Goal: Transaction & Acquisition: Book appointment/travel/reservation

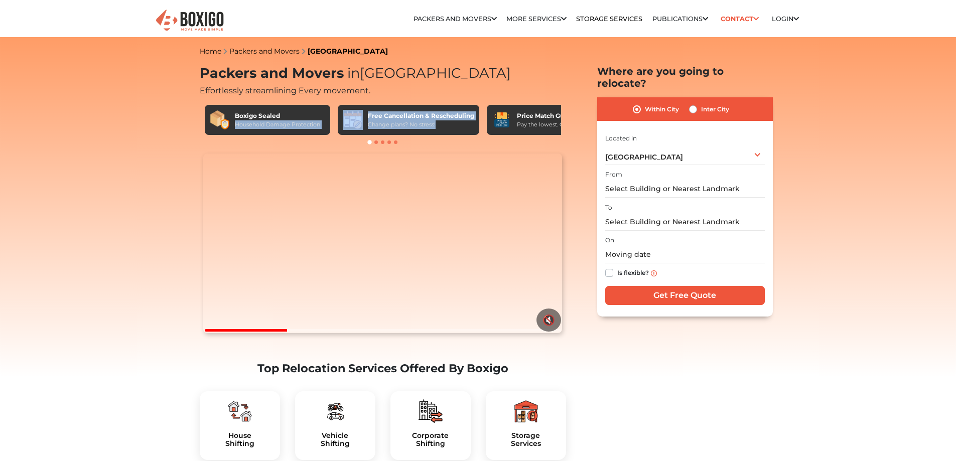
drag, startPoint x: 468, startPoint y: 120, endPoint x: 313, endPoint y: 105, distance: 155.9
click at [314, 105] on div "Boxigo Sealed Household Damage Protection Free Cancellation & Rescheduling Chan…" at bounding box center [383, 120] width 356 height 30
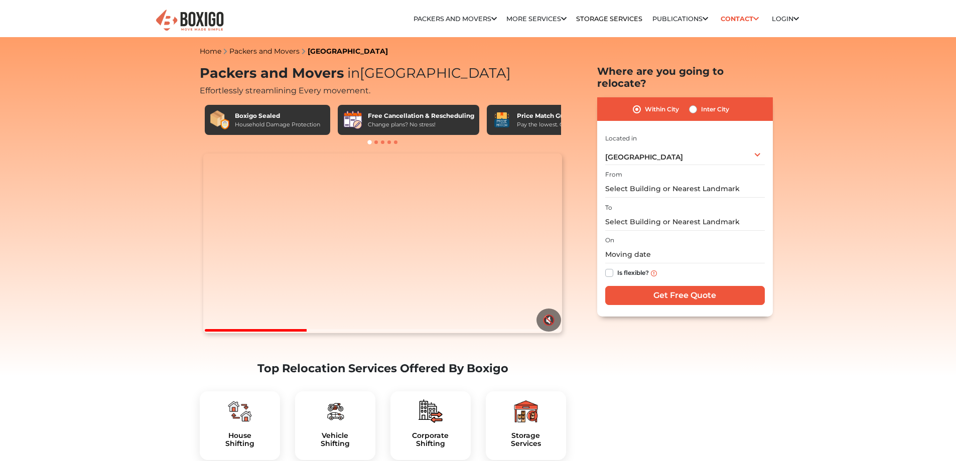
click at [376, 144] on span at bounding box center [376, 143] width 4 height 4
click at [383, 141] on span at bounding box center [383, 143] width 4 height 4
click at [541, 332] on button "🔇" at bounding box center [549, 320] width 25 height 23
click at [449, 200] on video "Your browser does not support the video tag." at bounding box center [382, 244] width 359 height 180
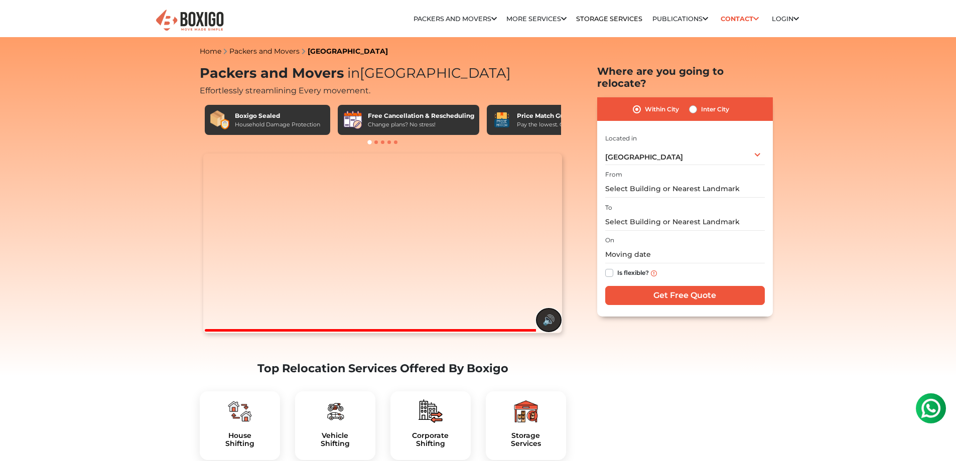
click at [556, 332] on button "🔊" at bounding box center [549, 320] width 25 height 23
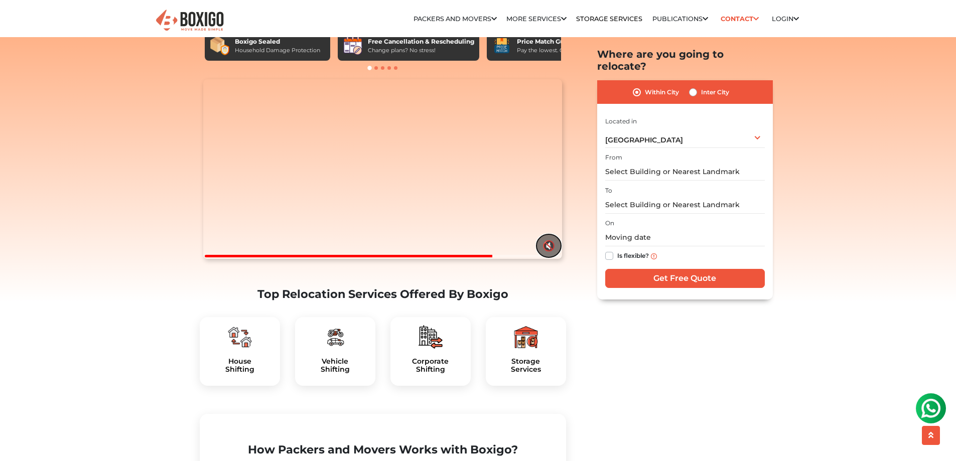
scroll to position [251, 0]
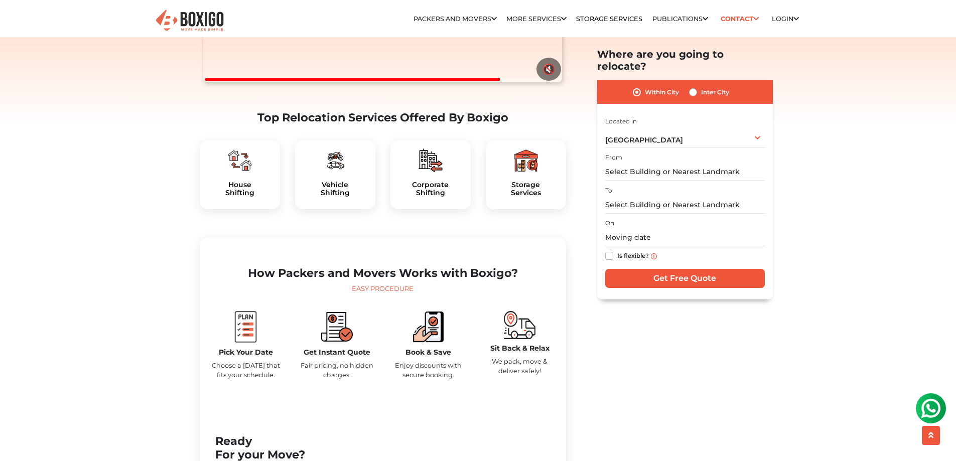
click at [253, 173] on div at bounding box center [240, 161] width 64 height 24
click at [242, 173] on img at bounding box center [240, 161] width 24 height 24
click at [246, 173] on img at bounding box center [240, 161] width 24 height 24
click at [241, 173] on img at bounding box center [240, 161] width 24 height 24
click at [237, 198] on h5 "House Shifting" at bounding box center [240, 189] width 64 height 17
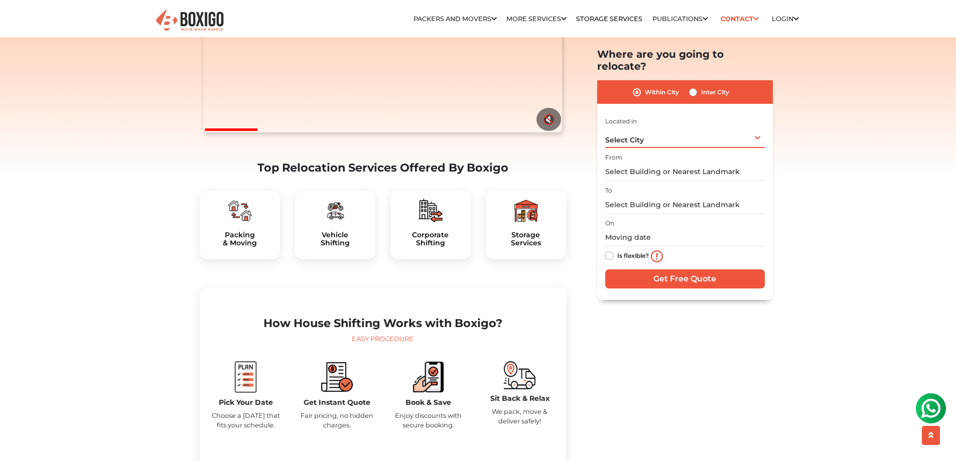
click at [759, 127] on div "Select City Select City Bangalore Bengaluru Bhopal Bhubaneswar Chennai Coimbato…" at bounding box center [685, 137] width 160 height 21
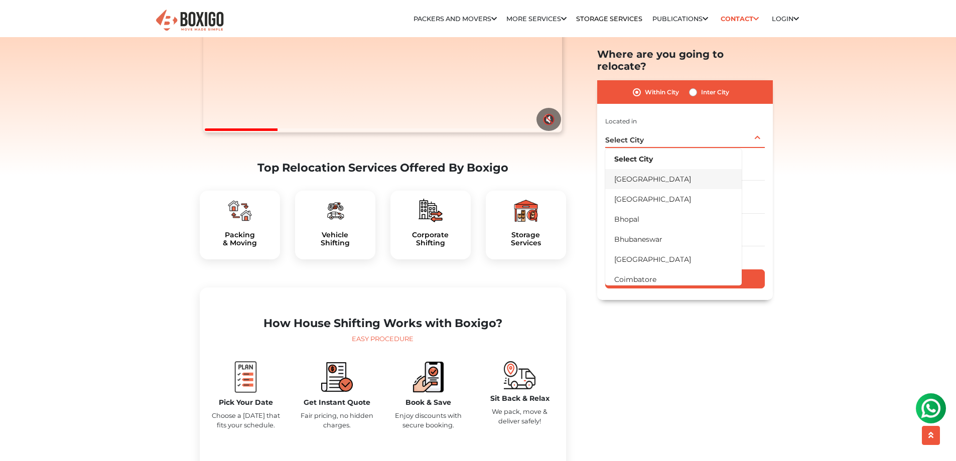
click at [675, 169] on li "[GEOGRAPHIC_DATA]" at bounding box center [673, 179] width 137 height 20
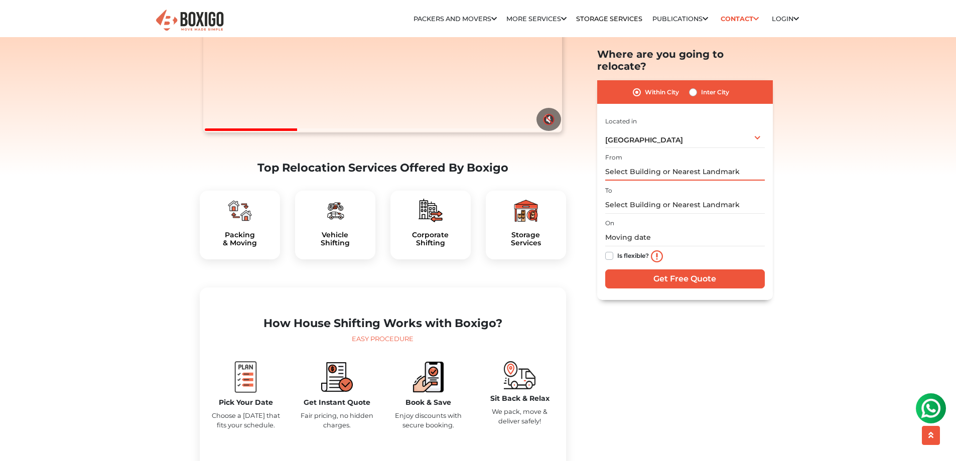
click at [703, 164] on input "text" at bounding box center [685, 173] width 160 height 18
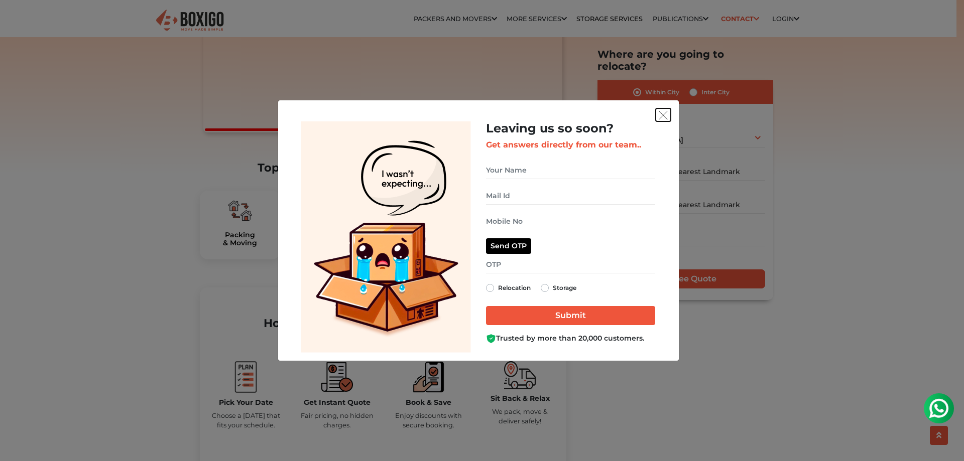
click at [665, 115] on img "get free quote dialog" at bounding box center [662, 115] width 9 height 9
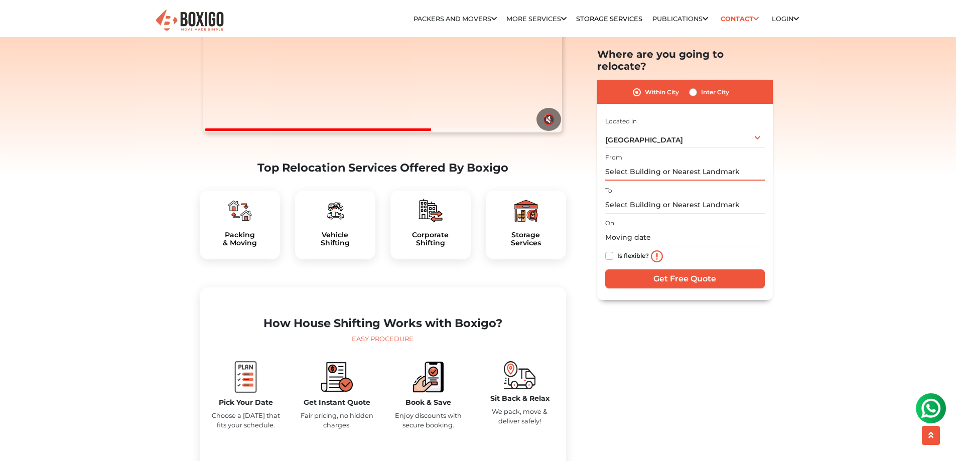
click at [633, 164] on input "text" at bounding box center [685, 173] width 160 height 18
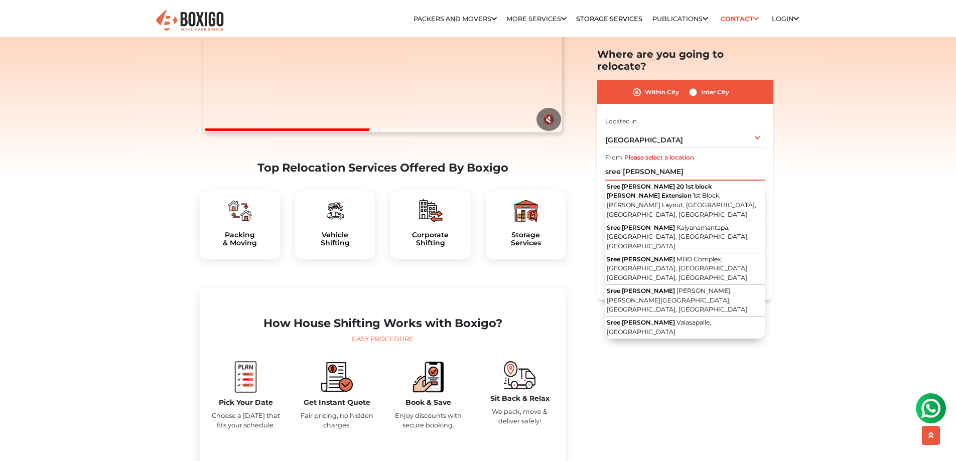
drag, startPoint x: 667, startPoint y: 158, endPoint x: 593, endPoint y: 157, distance: 74.3
click at [593, 157] on section "Best House Shifting in India Effortlessly streamlining Every movement. Boxigo S…" at bounding box center [669, 174] width 176 height 252
paste input "Sreedevi Nilayam, 4th Cross Road, Vinayaka Layout"
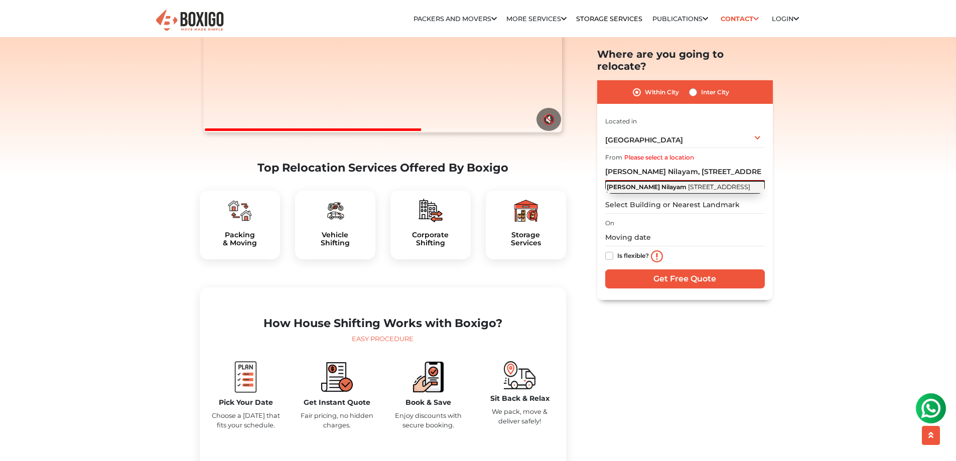
click at [688, 186] on span "4th Cross Road, Vinayaka Layout, Shanthi Pura, Phase II, Electronic City, Benga…" at bounding box center [719, 188] width 62 height 8
type input "Sreedevi Nilayam, 4th Cross Road, Vinayaka Layout, Shanthi Pura, Phase II, Elec…"
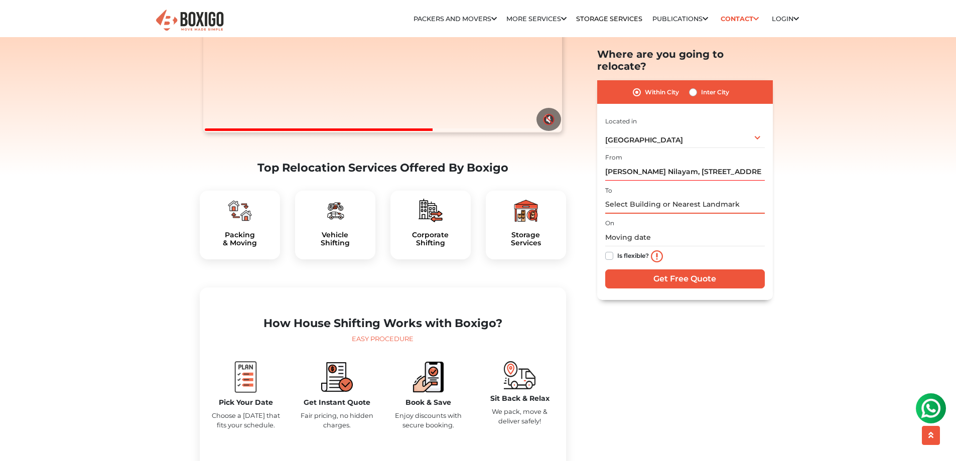
click at [665, 196] on input "text" at bounding box center [685, 205] width 160 height 18
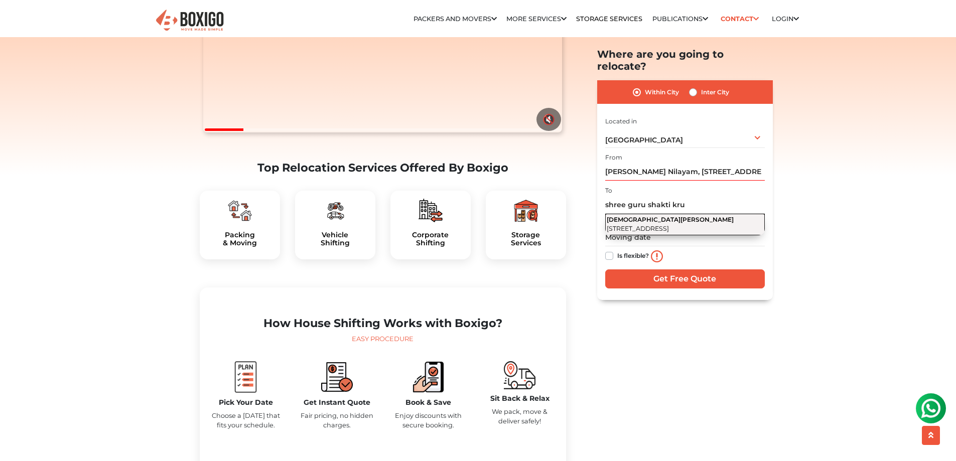
click at [669, 225] on span "2nd Cross Road, Murugeshpalya, K R Garden, Bengaluru, Karnataka" at bounding box center [638, 229] width 62 height 8
type input "Shree Guru Shakti Krupa, 2nd Cross Road, Murugeshpalya, K R Garden, Bengaluru, …"
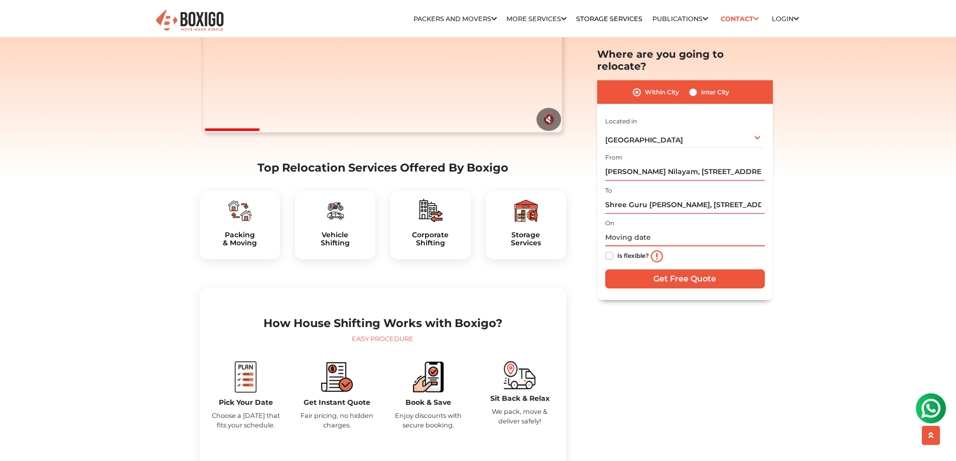
click at [692, 229] on input "text" at bounding box center [685, 238] width 160 height 18
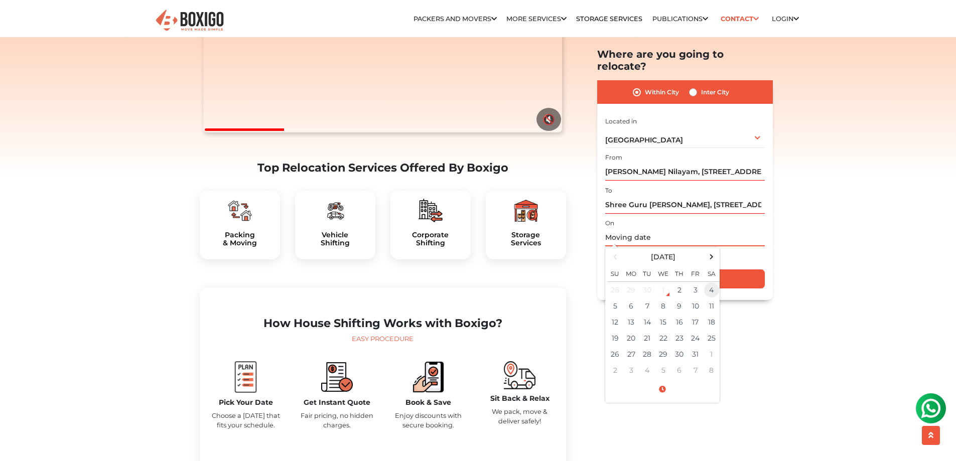
click at [711, 282] on td "4" at bounding box center [712, 290] width 16 height 17
click at [698, 282] on td "3" at bounding box center [696, 290] width 16 height 17
click at [708, 282] on td "4" at bounding box center [712, 290] width 16 height 17
click at [663, 381] on span at bounding box center [662, 390] width 110 height 18
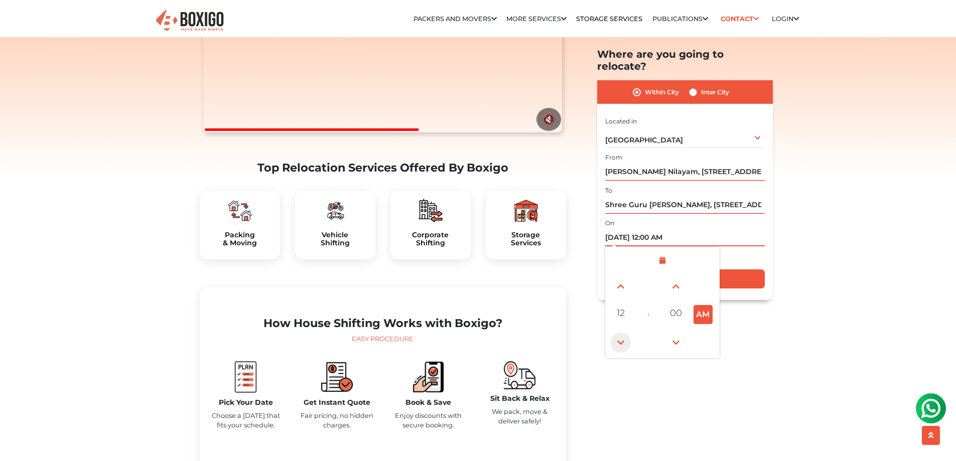
click at [621, 333] on span at bounding box center [621, 343] width 20 height 20
click at [625, 278] on span at bounding box center [621, 287] width 20 height 20
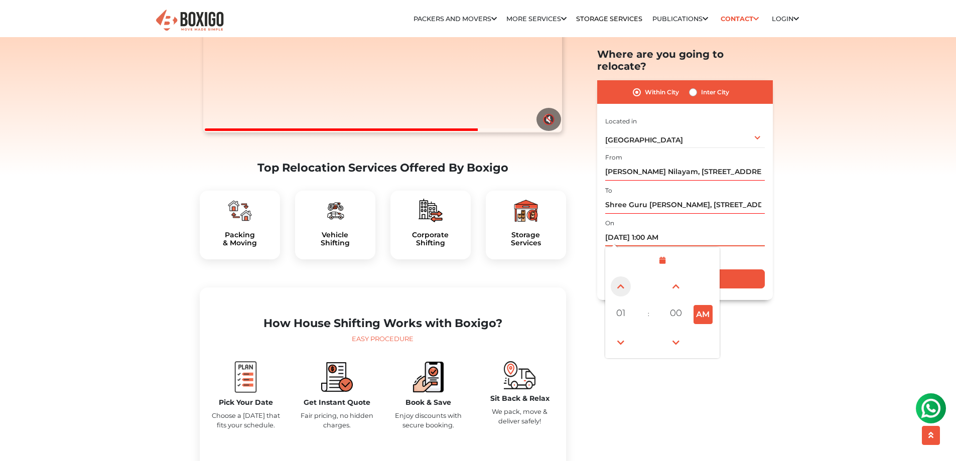
click at [625, 278] on span at bounding box center [621, 287] width 20 height 20
click at [625, 279] on span at bounding box center [621, 287] width 20 height 20
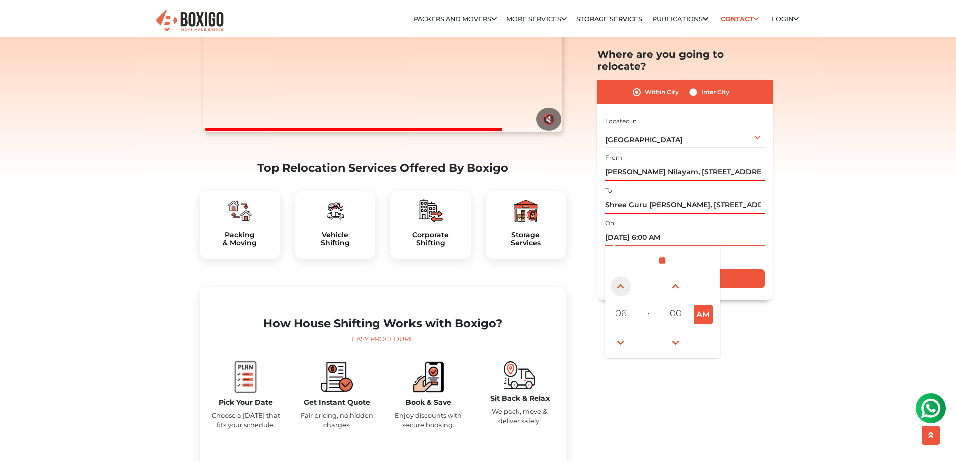
click at [625, 279] on span at bounding box center [621, 287] width 20 height 20
click at [621, 333] on span at bounding box center [621, 343] width 20 height 20
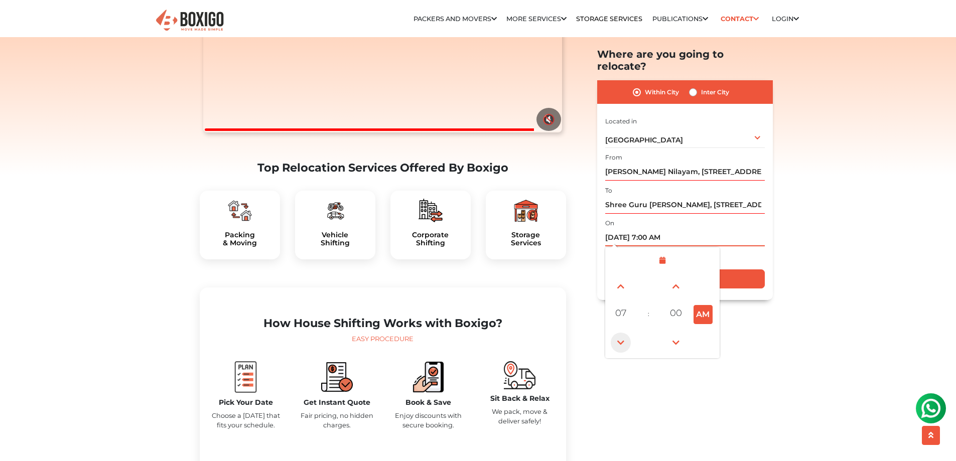
click at [621, 333] on span at bounding box center [621, 343] width 20 height 20
click at [625, 277] on span at bounding box center [621, 287] width 20 height 20
click at [624, 277] on span at bounding box center [621, 287] width 20 height 20
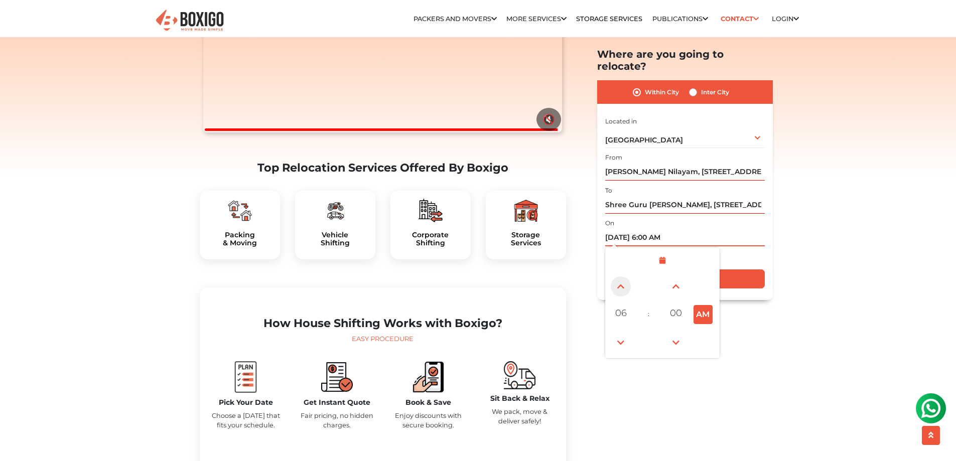
click at [624, 277] on span at bounding box center [621, 287] width 20 height 20
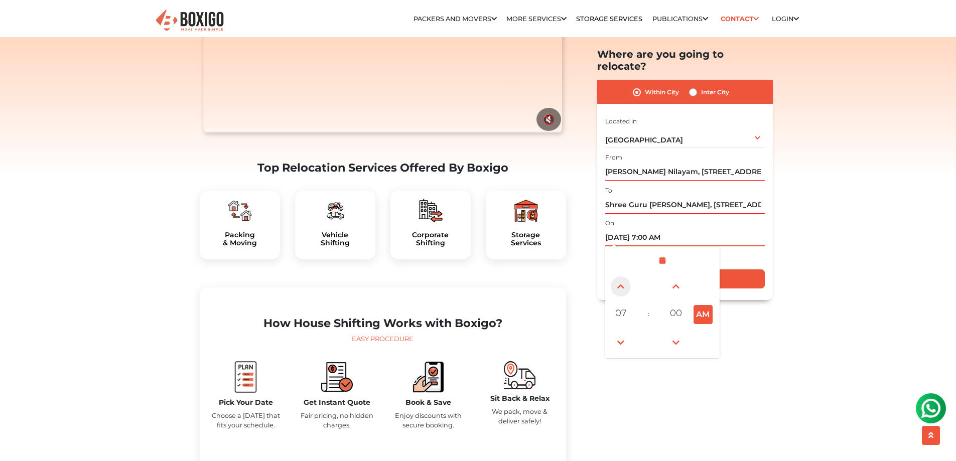
click at [624, 277] on span at bounding box center [621, 287] width 20 height 20
click at [704, 305] on button "AM" at bounding box center [703, 314] width 19 height 19
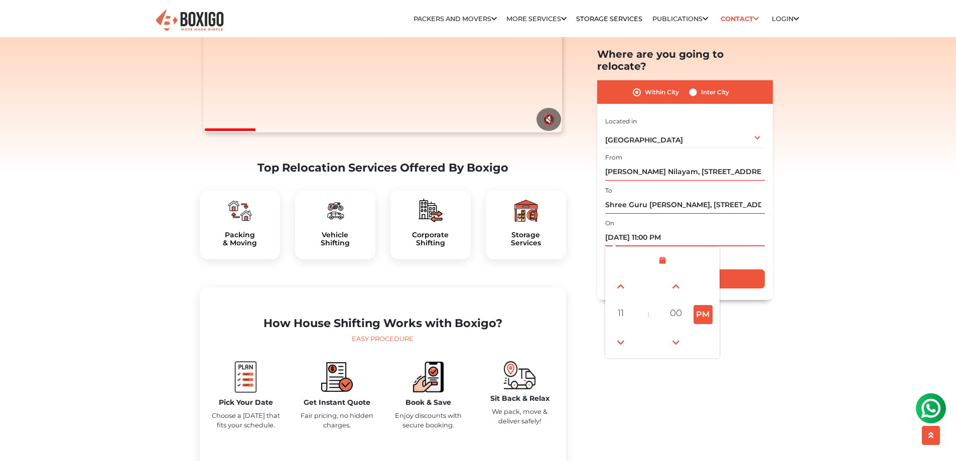
click at [696, 305] on button "PM" at bounding box center [703, 314] width 19 height 19
type input "10/04/2025 11:00 AM"
click at [745, 274] on input "Get Free Quote" at bounding box center [685, 279] width 160 height 19
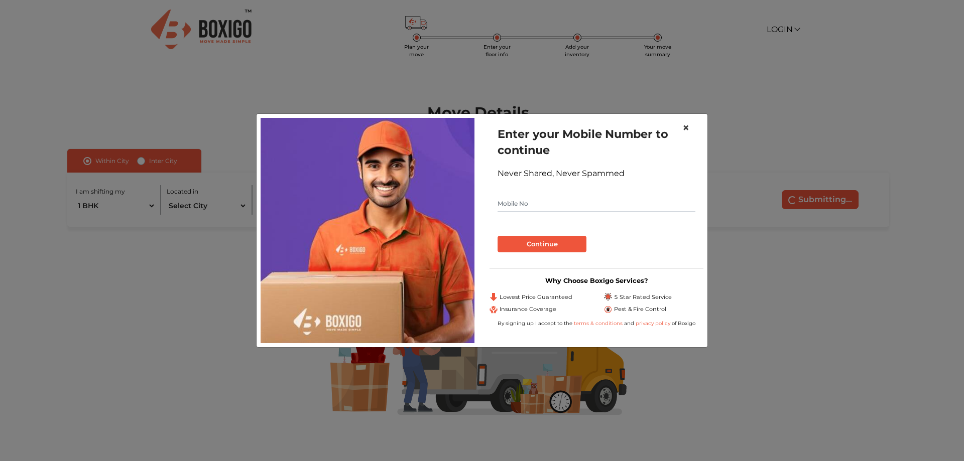
click at [687, 129] on span "×" at bounding box center [685, 127] width 7 height 15
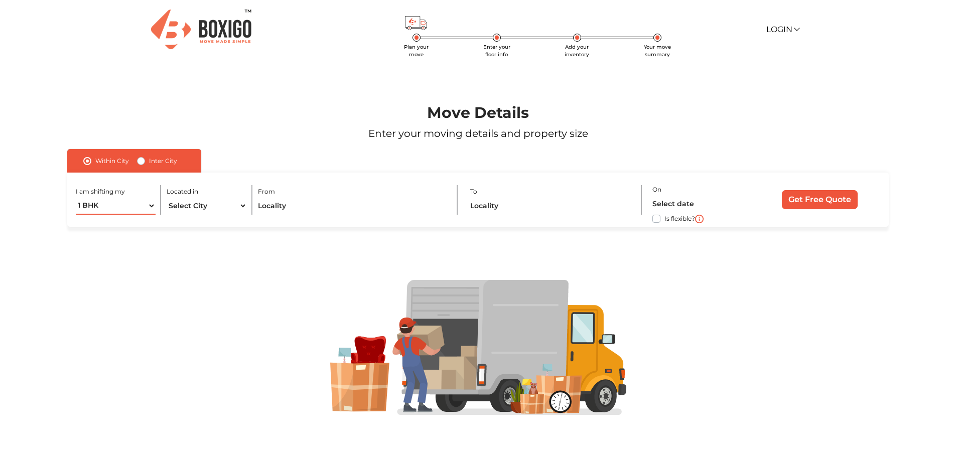
click at [151, 206] on select "1 BHK 2 BHK 3 BHK 3 + BHK FEW ITEMS" at bounding box center [116, 206] width 80 height 18
select select "2 BHK"
click at [76, 197] on select "1 BHK 2 BHK 3 BHK 3 + BHK FEW ITEMS" at bounding box center [116, 206] width 80 height 18
click at [243, 205] on select "Select City Bangalore Bengaluru Bhopal Bhubaneswar Chennai Coimbatore Cuttack D…" at bounding box center [207, 206] width 80 height 18
select select "[GEOGRAPHIC_DATA]"
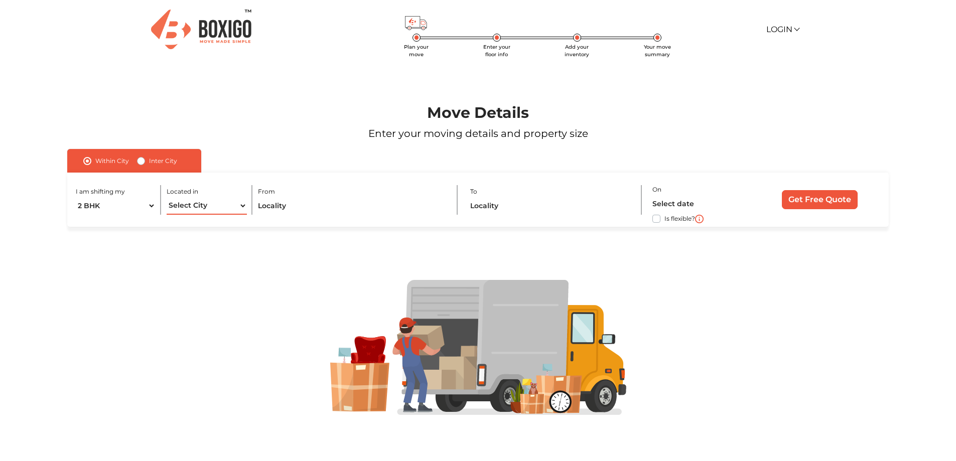
click at [167, 197] on select "Select City Bangalore Bengaluru Bhopal Bhubaneswar Chennai Coimbatore Cuttack D…" at bounding box center [207, 206] width 80 height 18
click at [353, 207] on input "text" at bounding box center [352, 206] width 188 height 18
paste input "Sreedevi Nilayam, 4th Cross Road, Vinayaka Layout"
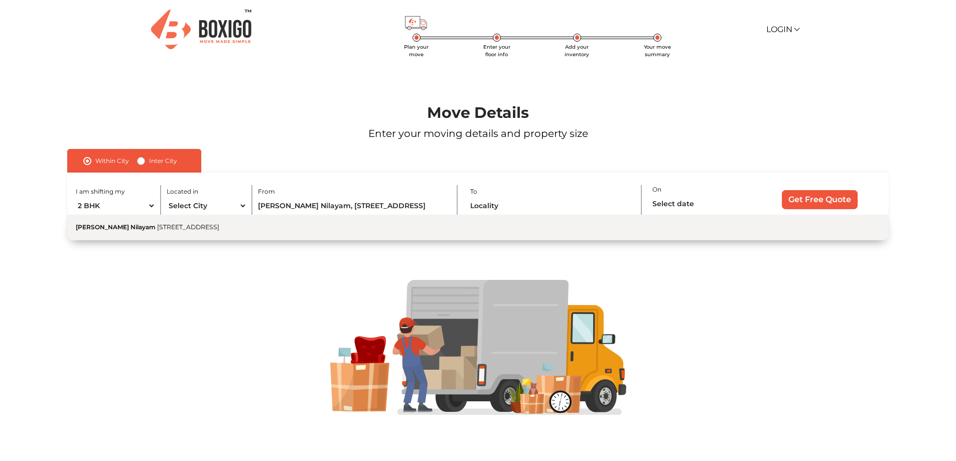
click at [219, 227] on span "4th Cross Road, Vinayaka Layout, Shanthi Pura, Phase II, Electronic City, Benga…" at bounding box center [188, 227] width 62 height 8
type input "Sreedevi Nilayam, 4th Cross Road, Vinayaka Layout, Shanthi Pura, Phase II, Elec…"
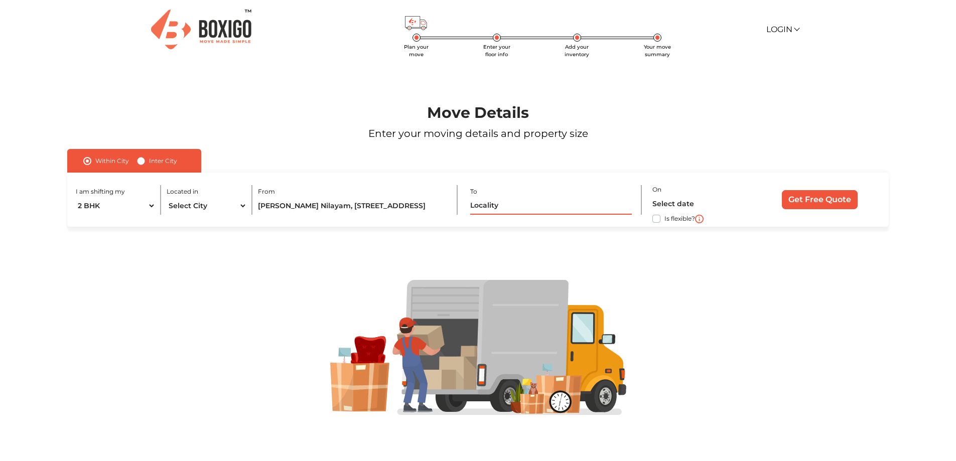
click at [499, 208] on input "text" at bounding box center [550, 206] width 161 height 18
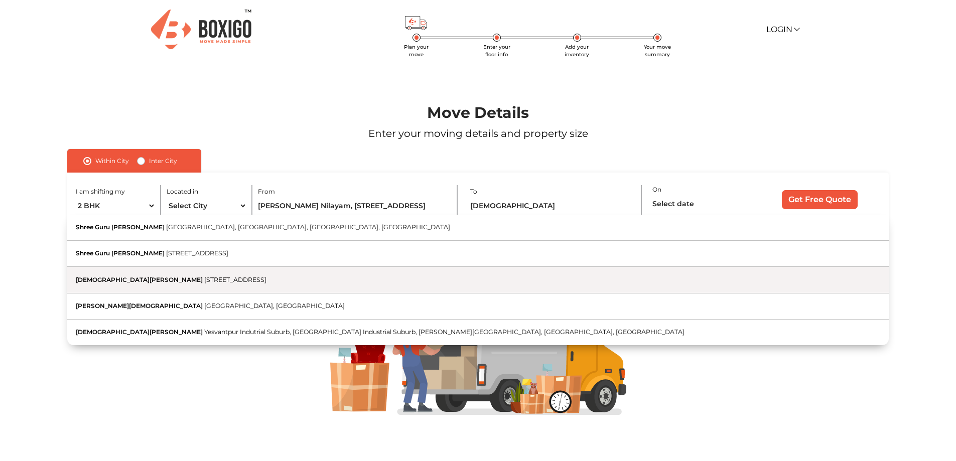
click at [204, 281] on span "2nd Cross Road, Murugeshpalya, K R Garden, Bengaluru, Karnataka" at bounding box center [235, 280] width 62 height 8
type input "Shree Guru Shakti Krupa, 2nd Cross Road, Murugeshpalya, K R Garden, Bengaluru, …"
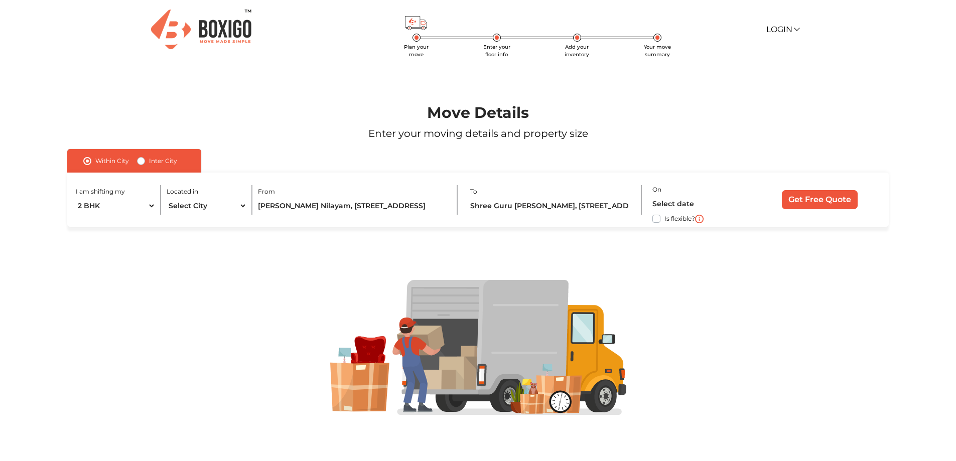
click at [694, 192] on div "On Is flexible?" at bounding box center [702, 200] width 100 height 34
click at [687, 201] on input "text" at bounding box center [699, 204] width 95 height 18
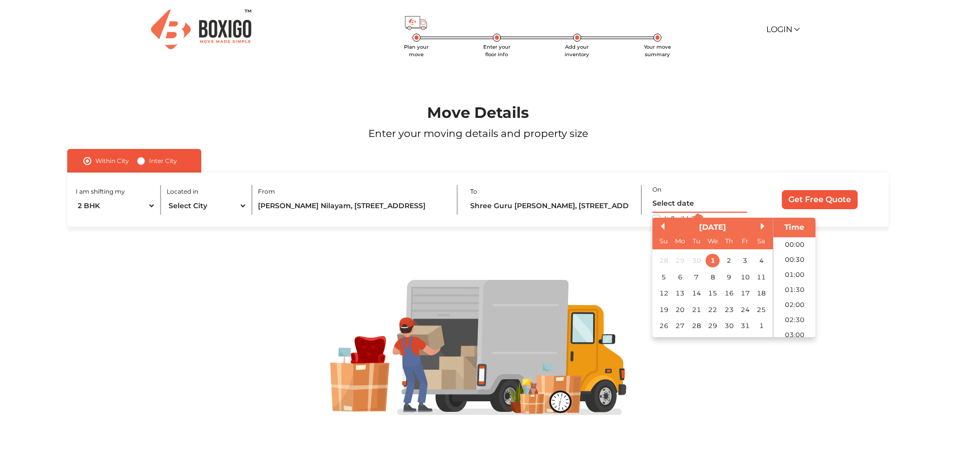
scroll to position [364, 0]
click at [760, 260] on div "4" at bounding box center [762, 261] width 14 height 14
click at [792, 262] on li "11:00" at bounding box center [794, 261] width 43 height 15
type input "04/10/2025 11:00 AM"
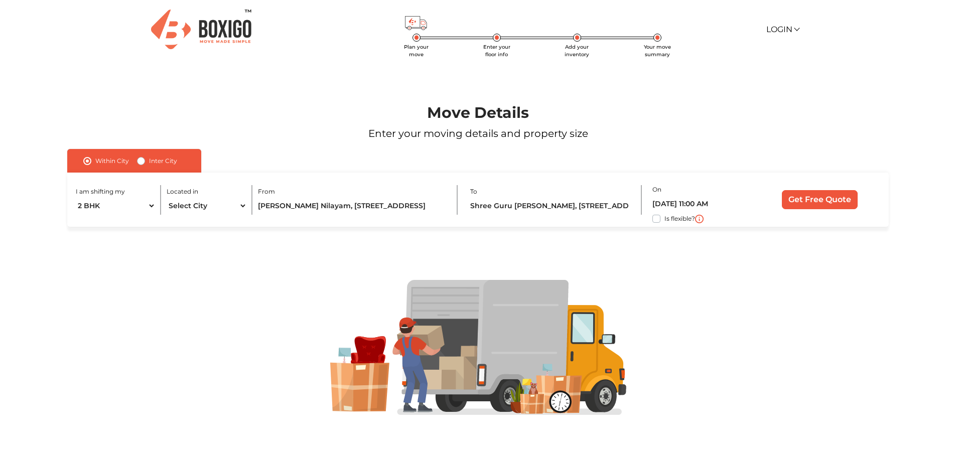
click at [665, 218] on label "Is flexible?" at bounding box center [680, 218] width 31 height 11
click at [75, 218] on input "Is flexible?" at bounding box center [71, 218] width 8 height 10
checkbox input "true"
click at [809, 203] on input "Get Free Quote" at bounding box center [820, 199] width 76 height 19
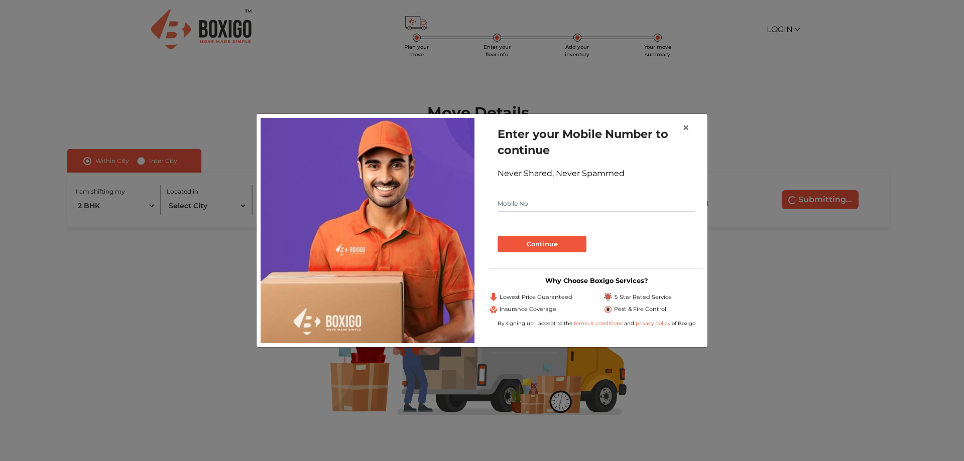
click at [627, 206] on input "text" at bounding box center [596, 204] width 198 height 16
type input "9094049207"
click at [551, 255] on div "Enter your Mobile Number to continue Never Shared, Never Spammed 9094049207 Con…" at bounding box center [596, 189] width 214 height 143
click at [545, 245] on button "Continue" at bounding box center [541, 244] width 89 height 17
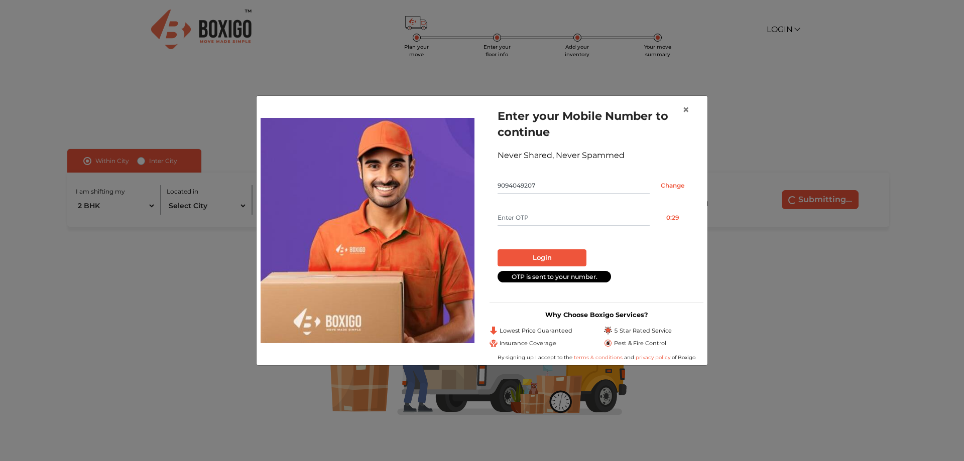
click at [549, 220] on input "text" at bounding box center [573, 218] width 152 height 16
type input "4222"
click at [497, 249] on button "Login" at bounding box center [541, 257] width 89 height 17
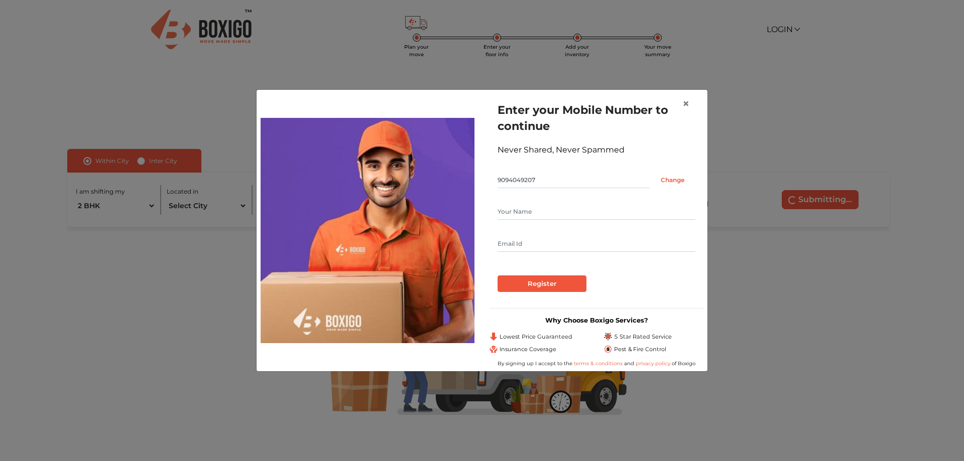
click at [552, 207] on input "text" at bounding box center [596, 212] width 198 height 16
type input "M Sandeep"
type input "sandeepdar498@gmail.com"
click at [536, 285] on input "Register" at bounding box center [541, 284] width 89 height 17
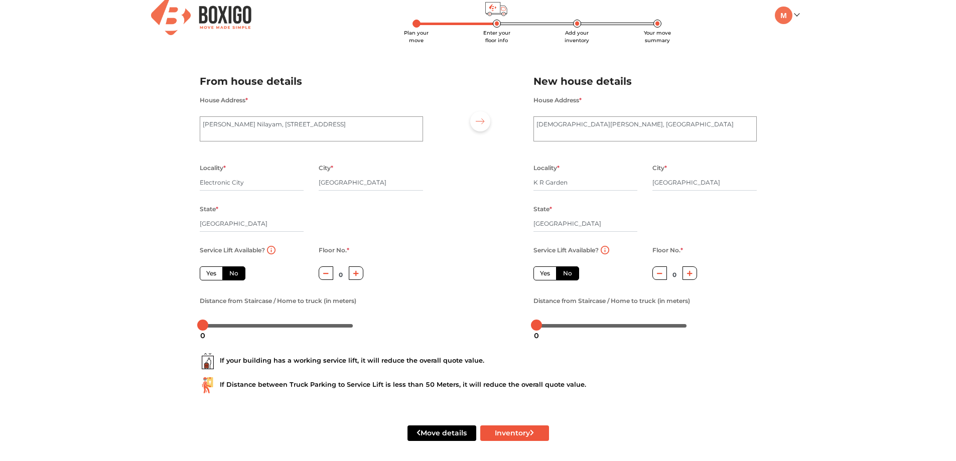
scroll to position [18, 0]
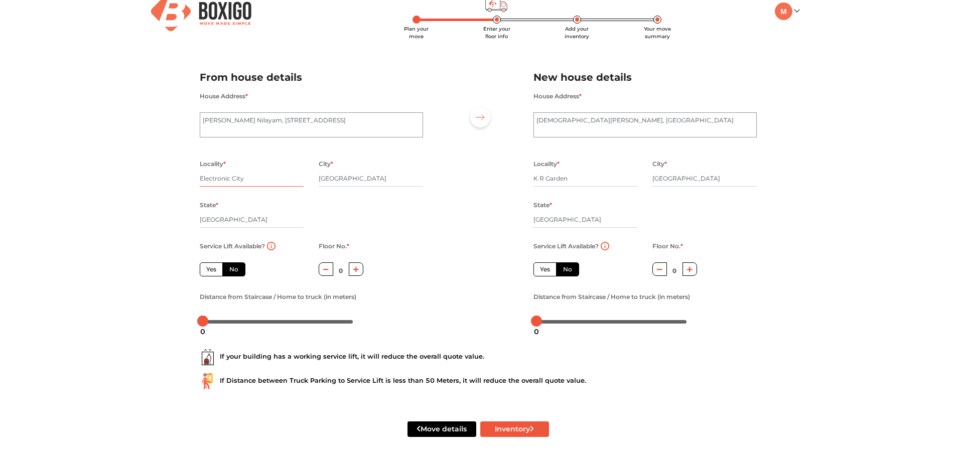
click at [211, 181] on input "Electronic City" at bounding box center [252, 179] width 104 height 16
click at [254, 178] on input "Electronic City" at bounding box center [252, 179] width 104 height 16
click at [206, 266] on label "Yes" at bounding box center [211, 269] width 23 height 14
click at [206, 266] on input "Yes" at bounding box center [209, 268] width 7 height 7
radio input "true"
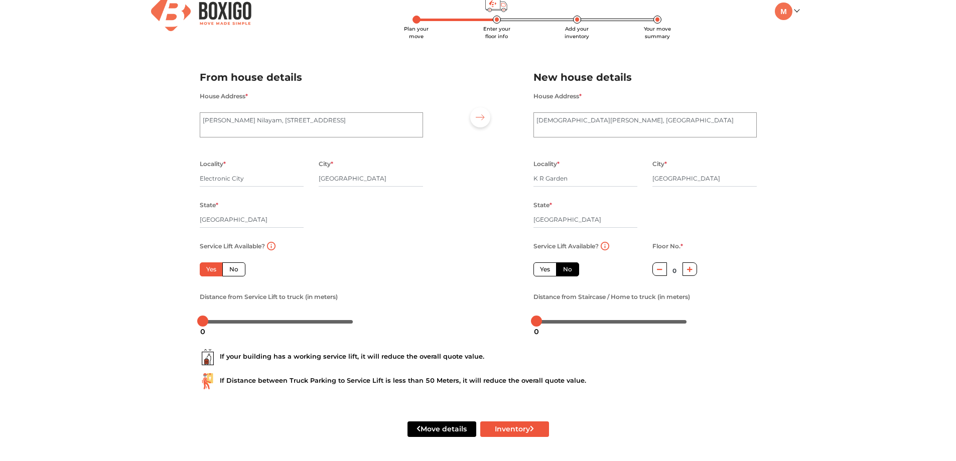
click at [237, 267] on label "No" at bounding box center [233, 269] width 23 height 14
click at [236, 267] on input "No" at bounding box center [232, 268] width 7 height 7
radio input "true"
click at [197, 267] on div "Service Lift Available? Yes No" at bounding box center [251, 265] width 119 height 51
click at [206, 267] on label "Yes" at bounding box center [211, 269] width 23 height 14
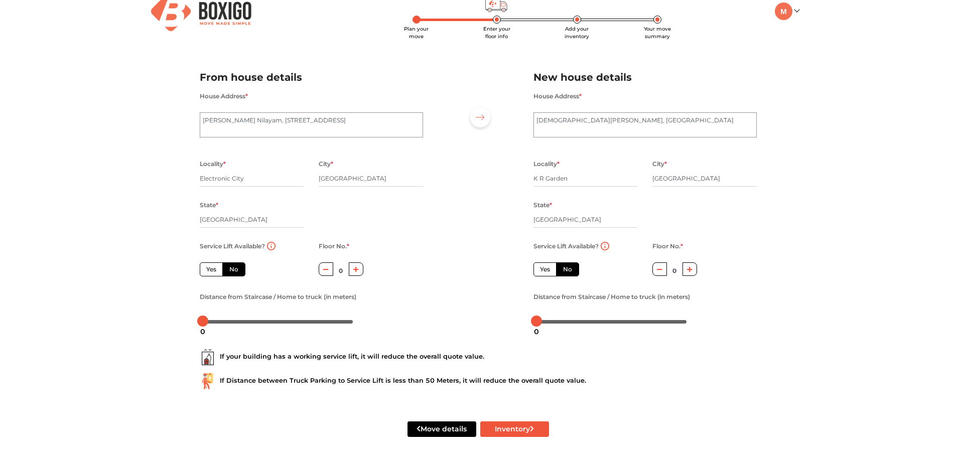
click at [206, 267] on input "Yes" at bounding box center [209, 268] width 7 height 7
radio input "true"
drag, startPoint x: 200, startPoint y: 318, endPoint x: 226, endPoint y: 331, distance: 28.5
click at [215, 324] on body "Plan your move Enter your floor info Add your inventory Your move summary My Mo…" at bounding box center [478, 212] width 956 height 461
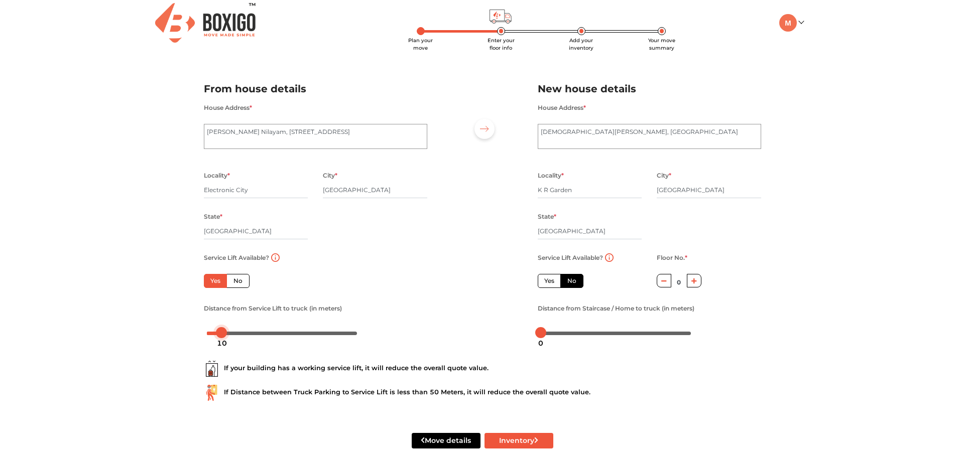
scroll to position [0, 0]
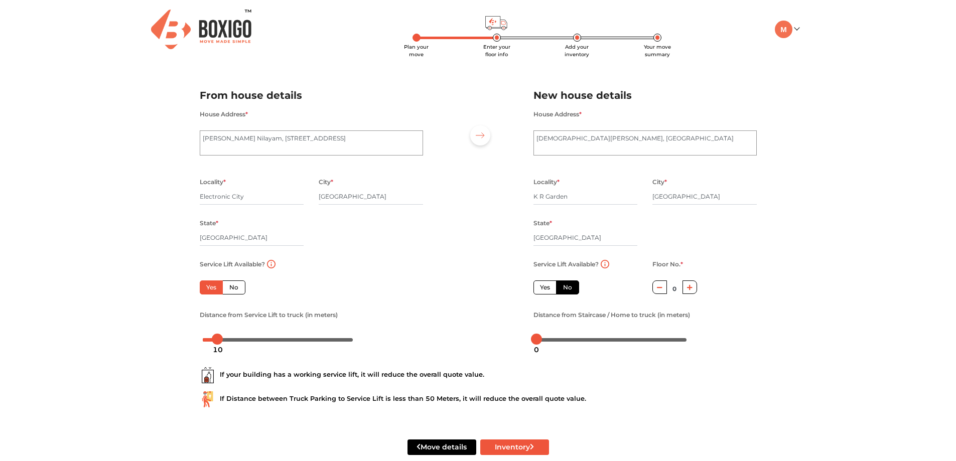
click at [692, 288] on icon "button" at bounding box center [690, 288] width 6 height 6
click at [659, 286] on icon "button" at bounding box center [660, 288] width 6 height 6
type input "0"
drag, startPoint x: 540, startPoint y: 339, endPoint x: 555, endPoint y: 340, distance: 15.1
click at [555, 340] on div at bounding box center [551, 339] width 11 height 11
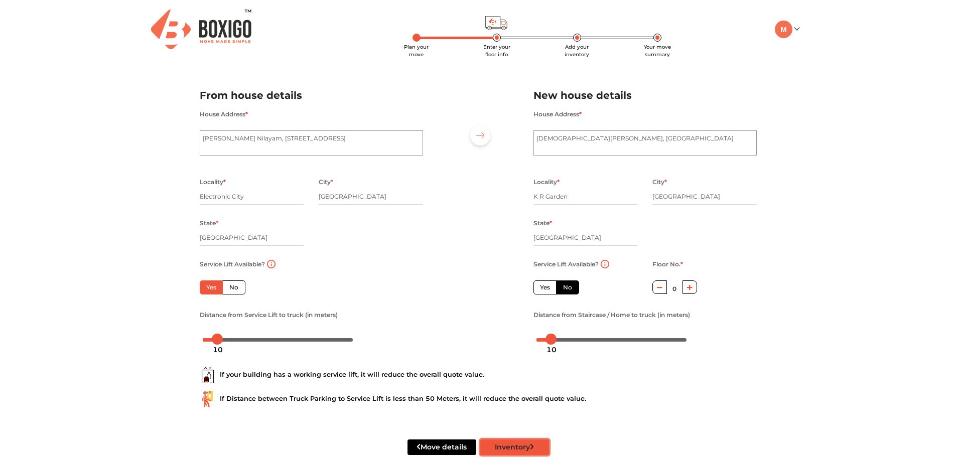
click at [509, 448] on button "Inventory" at bounding box center [514, 448] width 69 height 16
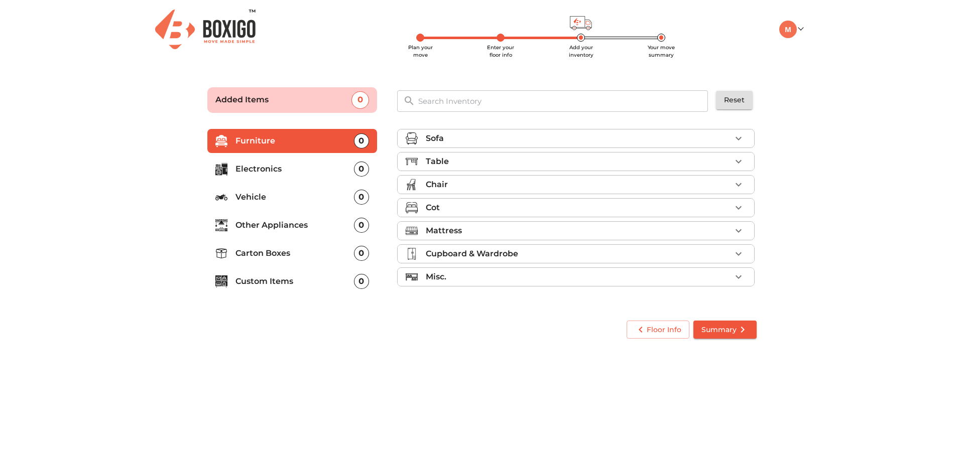
click at [741, 138] on icon "button" at bounding box center [738, 138] width 12 height 12
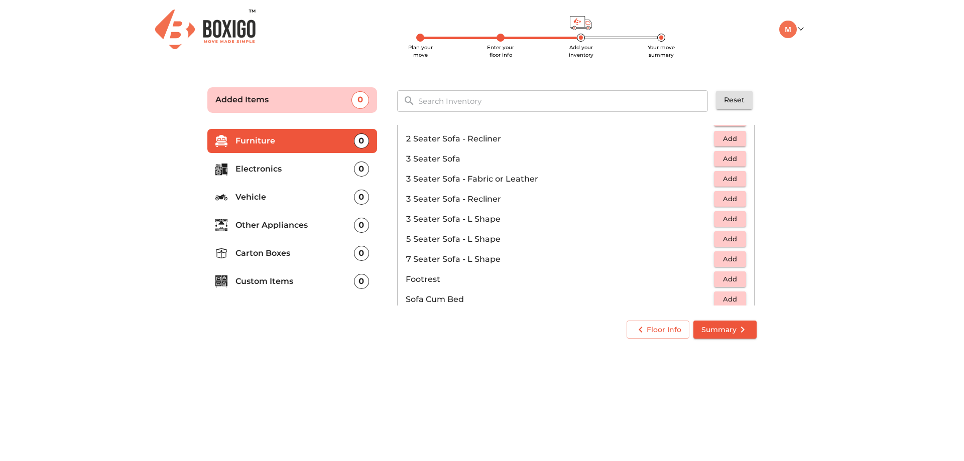
scroll to position [100, 0]
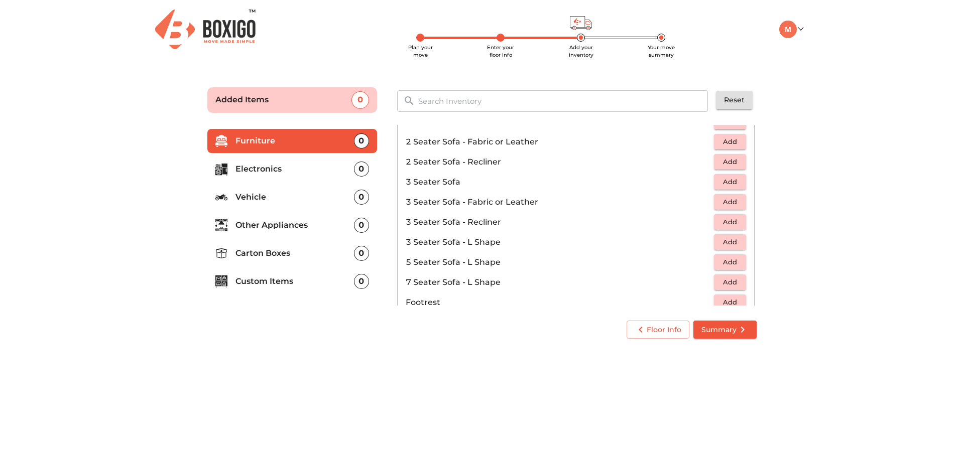
click at [532, 204] on p "3 Seater Sofa - Fabric or Leather" at bounding box center [560, 202] width 308 height 12
click at [722, 201] on span "Add" at bounding box center [730, 202] width 22 height 12
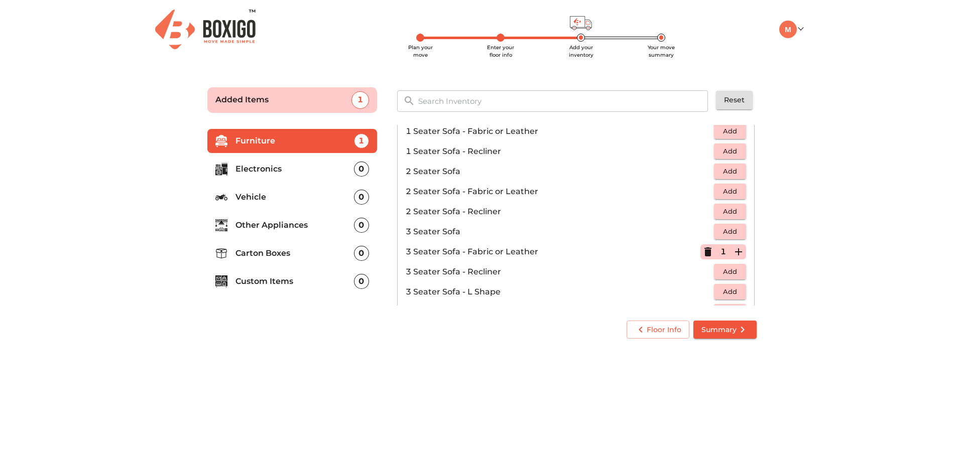
scroll to position [0, 0]
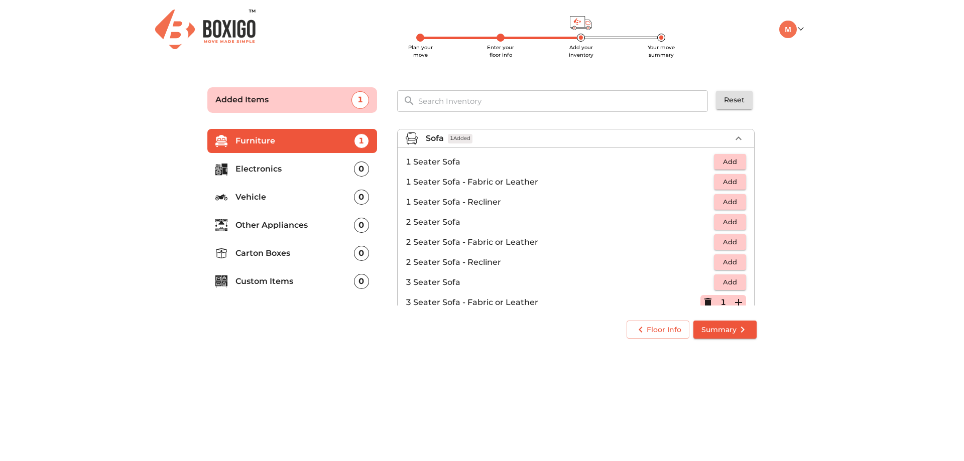
click at [737, 136] on icon "button" at bounding box center [738, 138] width 12 height 12
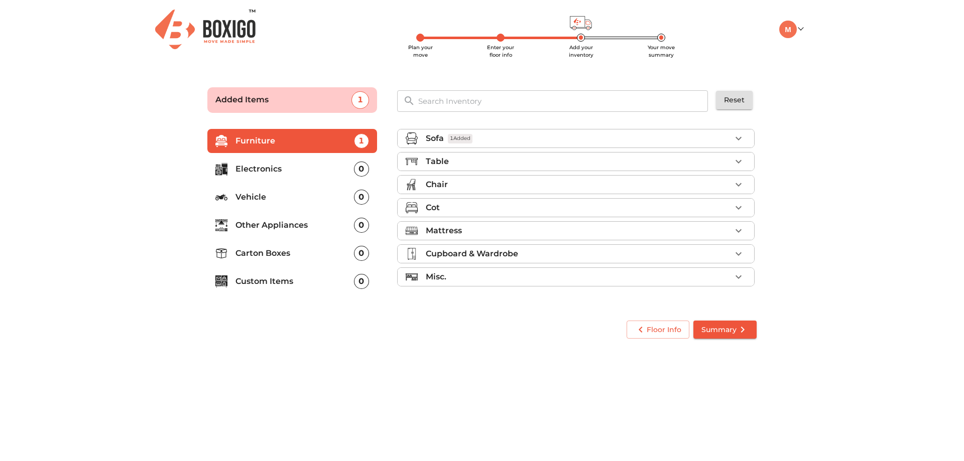
click at [744, 160] on button "button" at bounding box center [738, 161] width 15 height 15
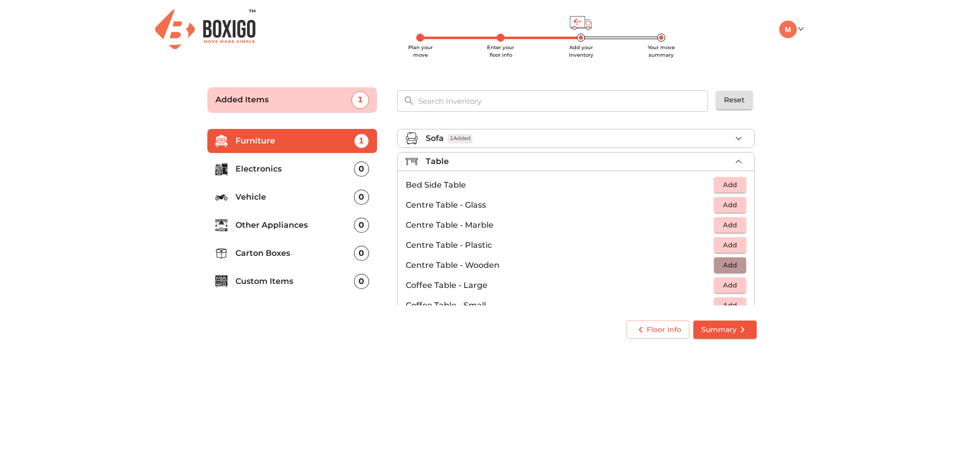
click at [734, 267] on span "Add" at bounding box center [730, 265] width 22 height 12
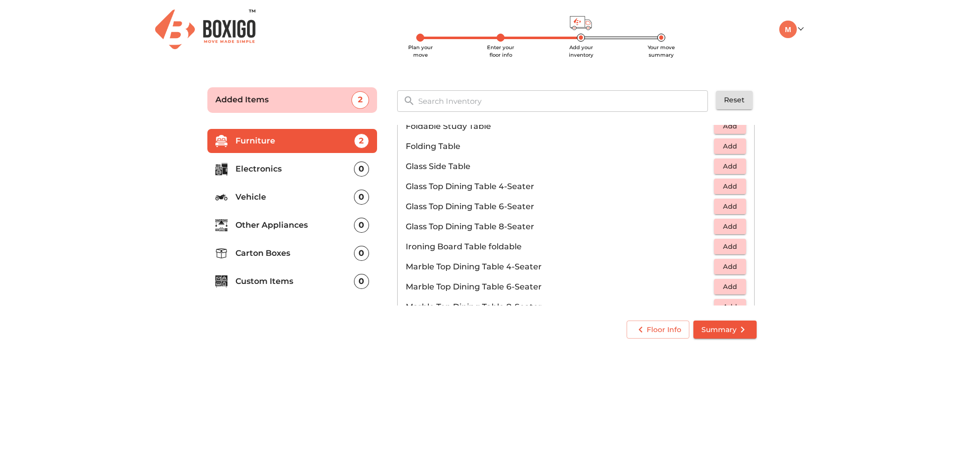
scroll to position [351, 0]
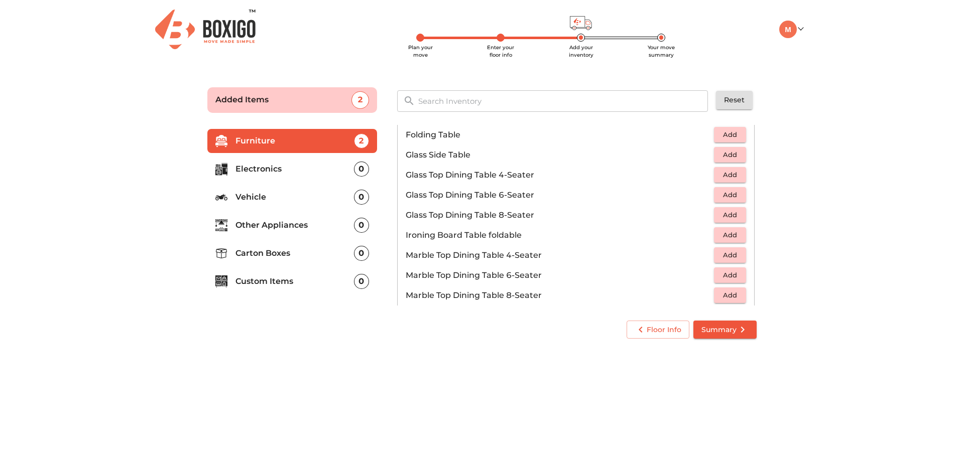
click at [719, 235] on span "Add" at bounding box center [730, 235] width 22 height 12
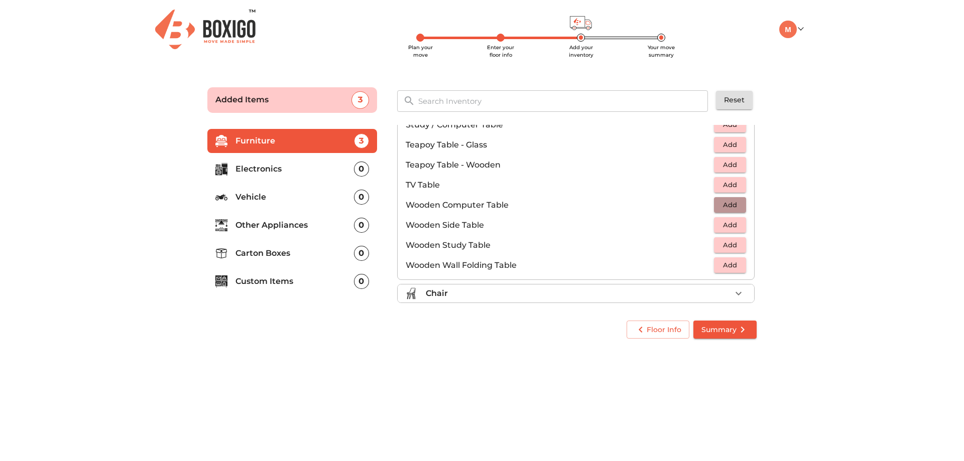
click at [719, 205] on span "Add" at bounding box center [730, 205] width 22 height 12
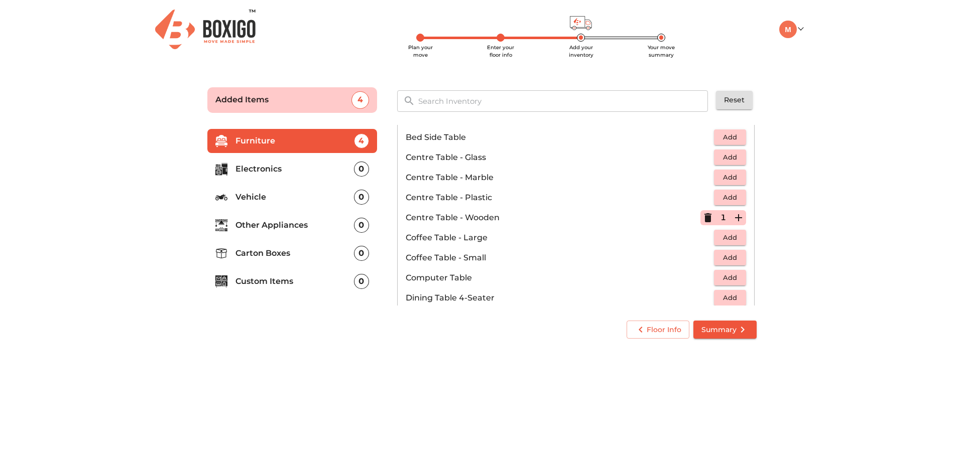
scroll to position [0, 0]
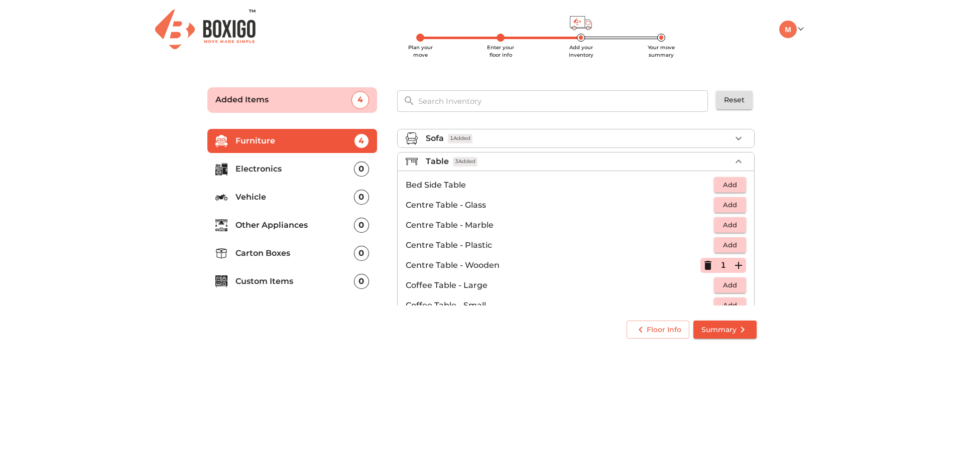
click at [732, 162] on icon "button" at bounding box center [738, 162] width 12 height 12
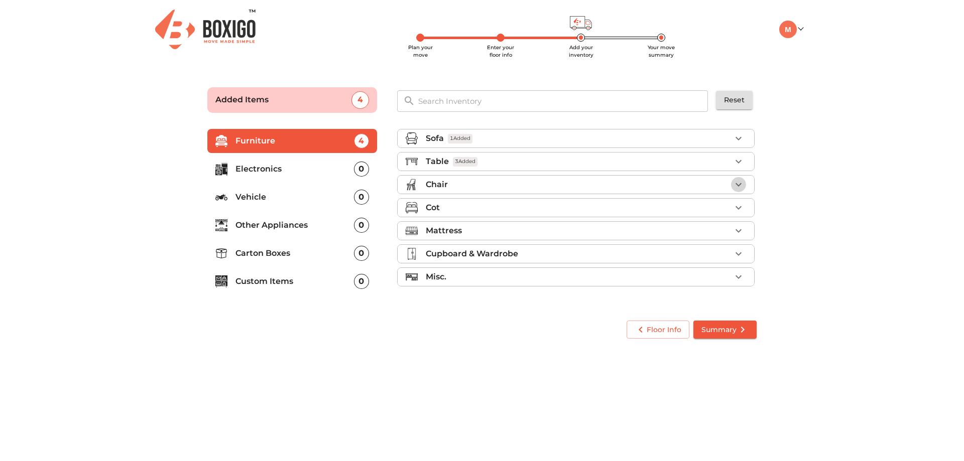
click at [731, 182] on button "button" at bounding box center [738, 184] width 15 height 15
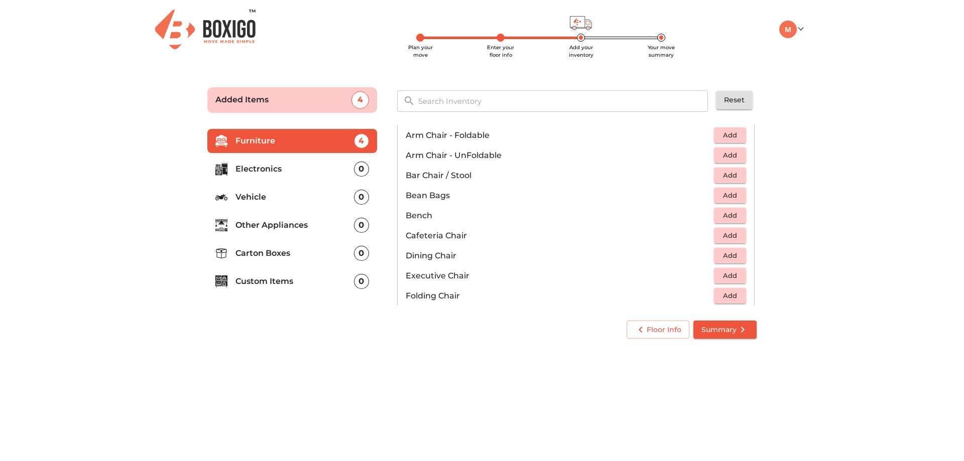
scroll to position [50, 0]
click at [722, 181] on span "Add" at bounding box center [730, 178] width 22 height 12
click at [735, 178] on icon "button" at bounding box center [738, 178] width 7 height 7
click at [732, 177] on icon "button" at bounding box center [738, 178] width 12 height 12
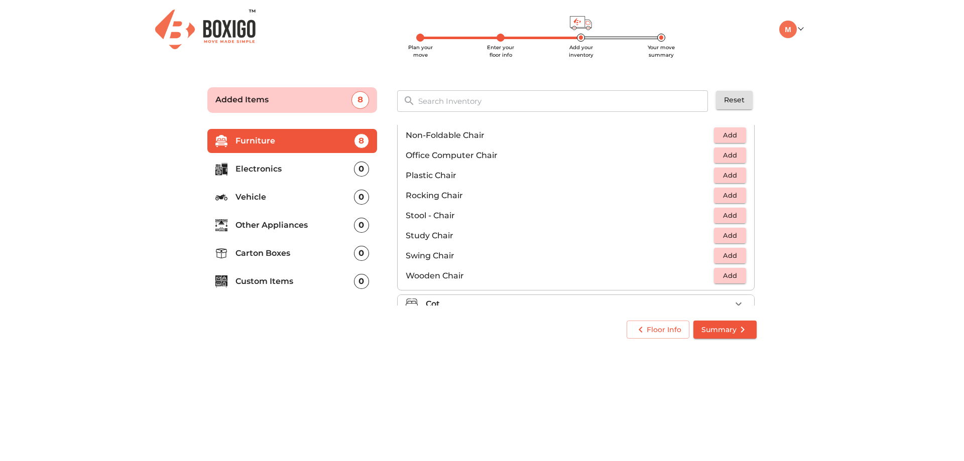
scroll to position [351, 0]
click at [719, 217] on span "Add" at bounding box center [730, 218] width 22 height 12
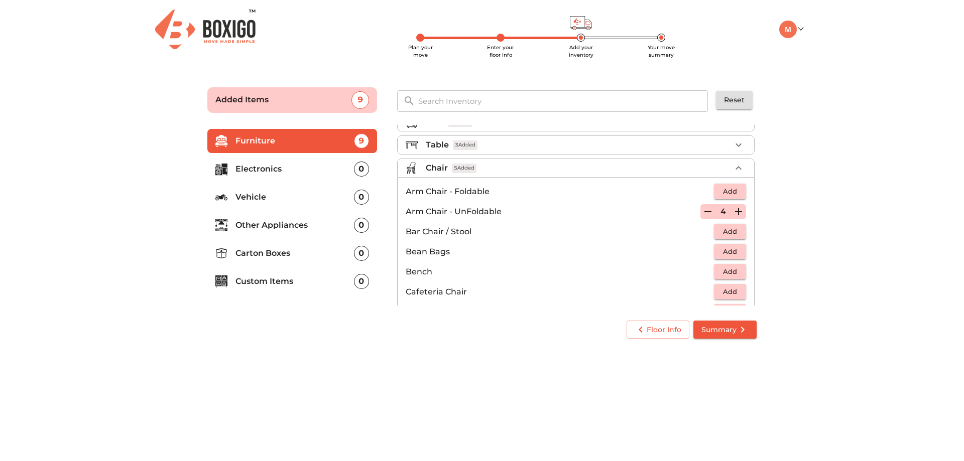
scroll to position [0, 0]
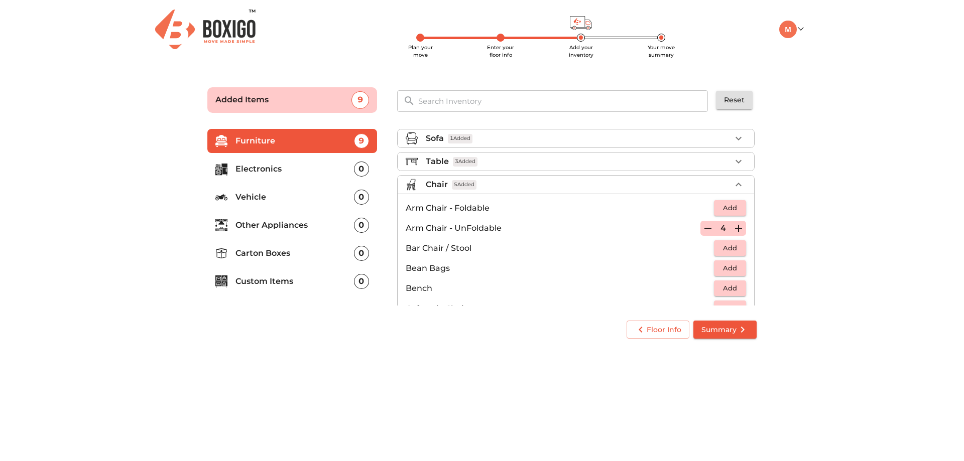
click at [732, 187] on icon "button" at bounding box center [738, 185] width 12 height 12
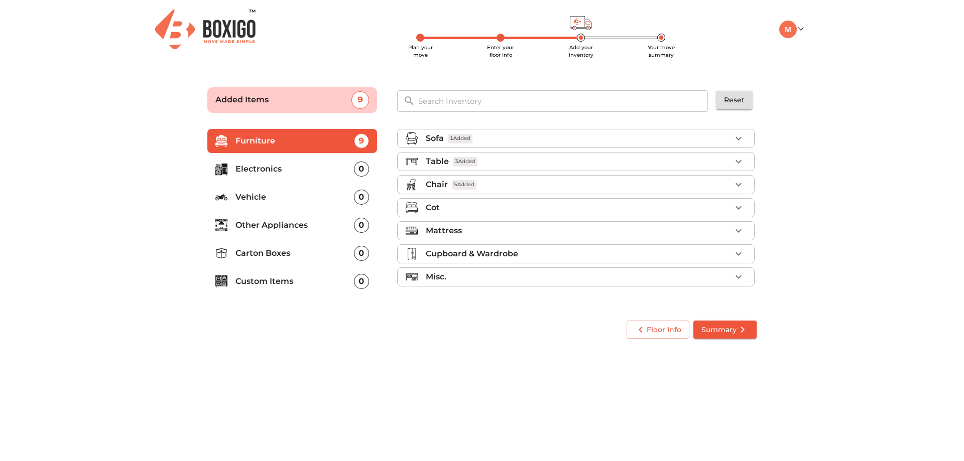
click at [735, 204] on icon "button" at bounding box center [738, 208] width 12 height 12
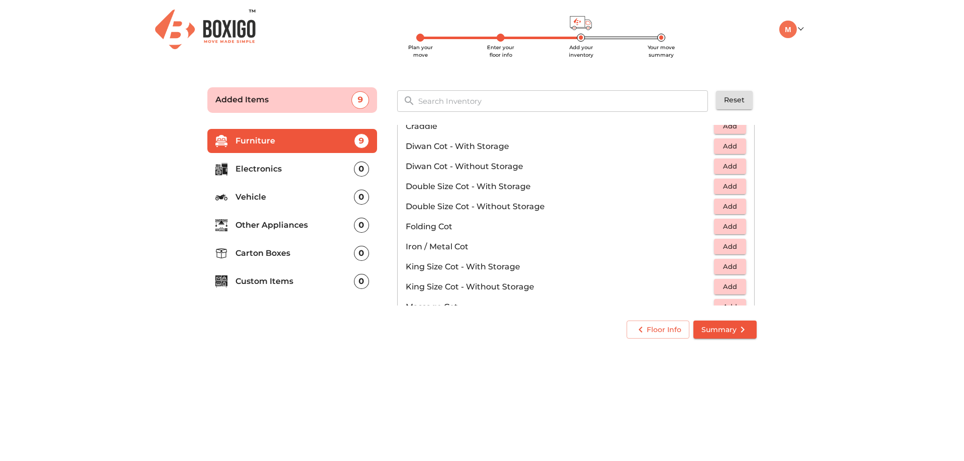
scroll to position [168, 0]
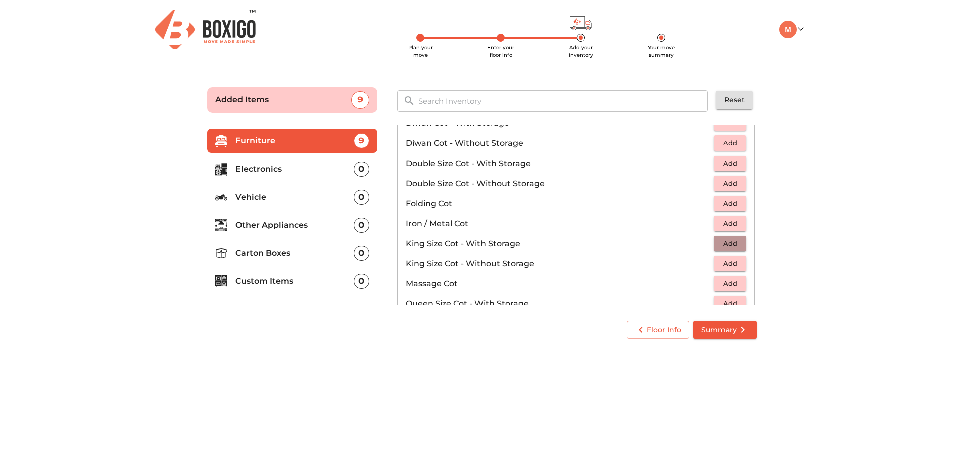
click at [733, 247] on span "Add" at bounding box center [730, 244] width 22 height 12
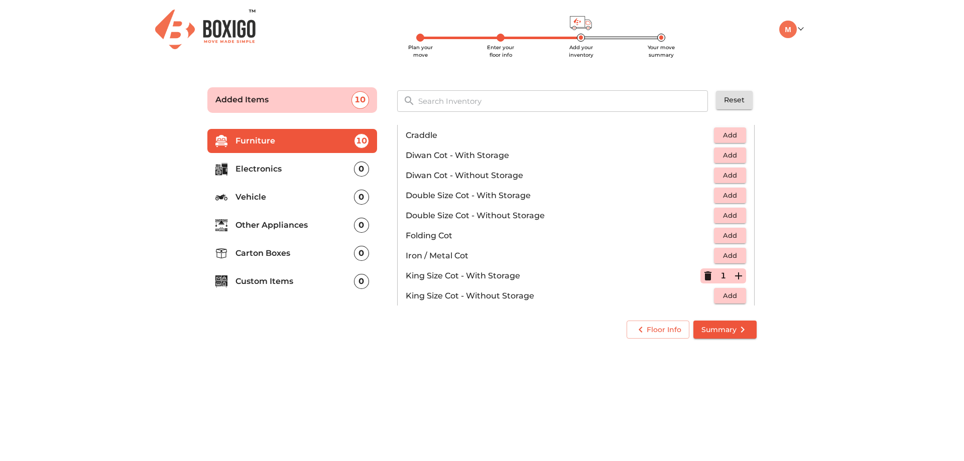
scroll to position [18, 0]
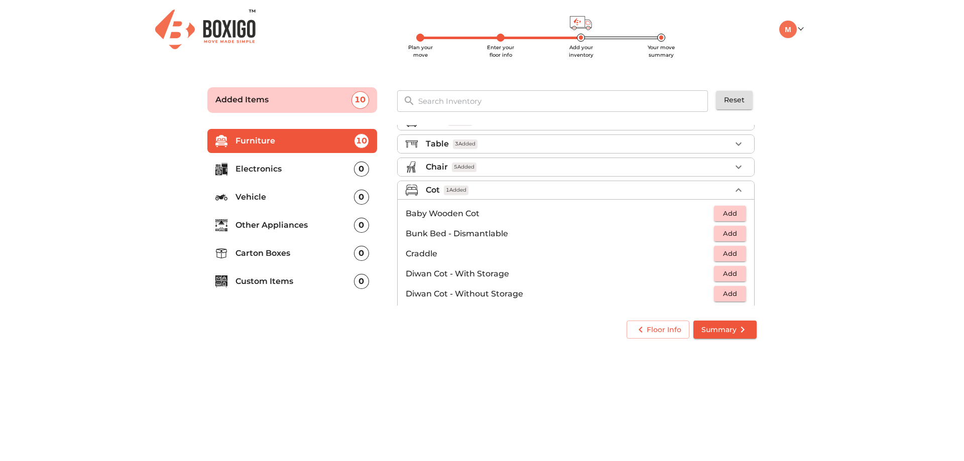
click at [732, 185] on icon "button" at bounding box center [738, 190] width 12 height 12
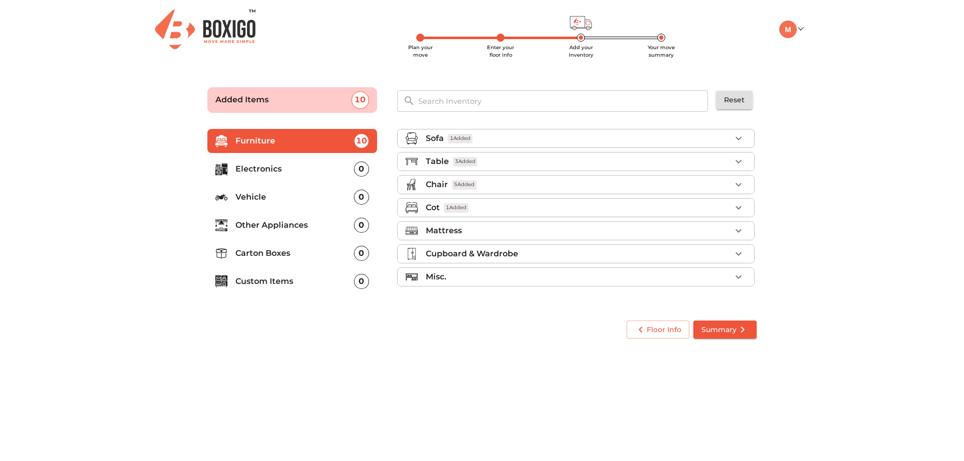
scroll to position [0, 0]
click at [728, 226] on div "Mattress" at bounding box center [578, 231] width 305 height 12
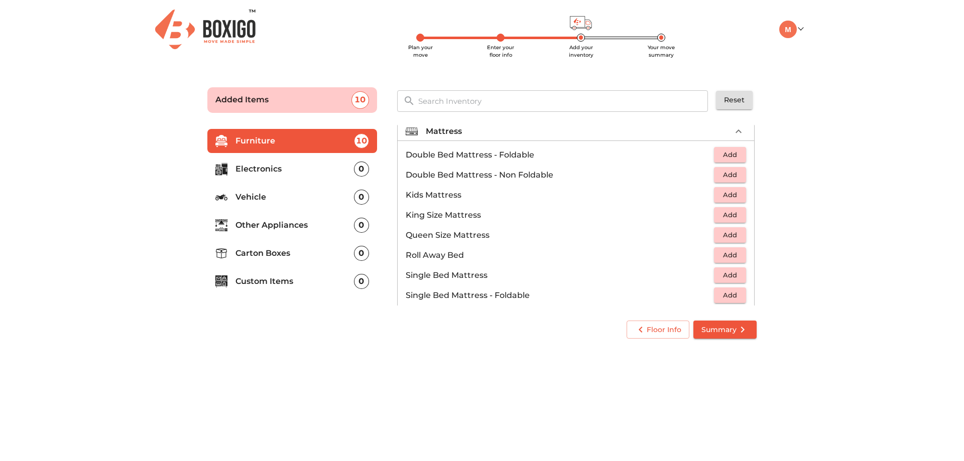
scroll to position [100, 0]
click at [725, 175] on span "Add" at bounding box center [730, 174] width 22 height 12
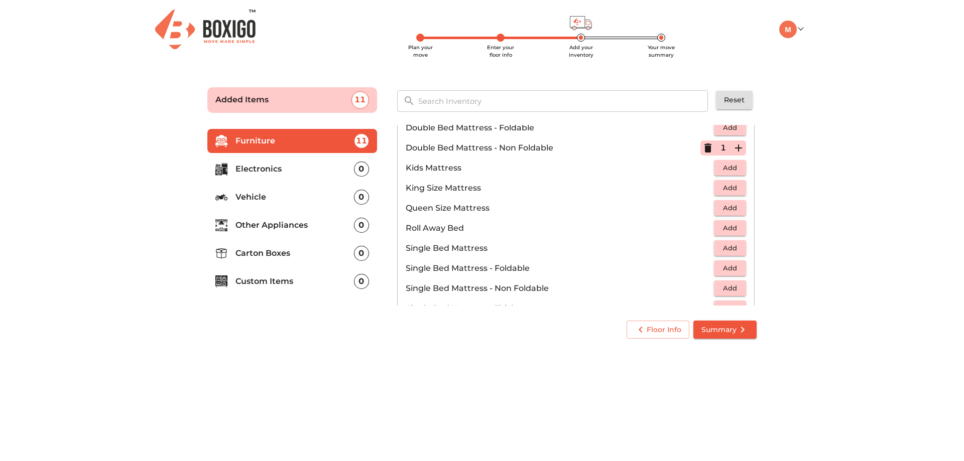
scroll to position [151, 0]
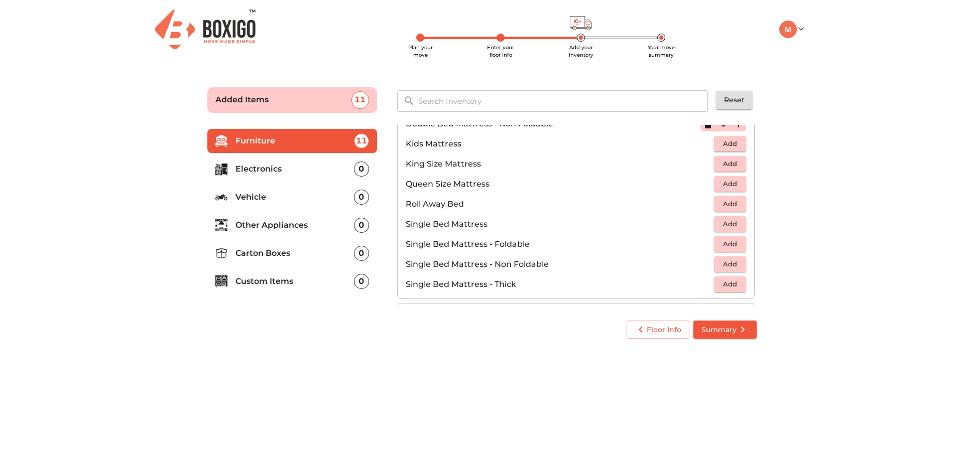
click at [726, 239] on span "Add" at bounding box center [730, 244] width 22 height 12
click at [735, 244] on icon "button" at bounding box center [738, 244] width 7 height 7
click at [704, 244] on icon "button" at bounding box center [707, 244] width 7 height 1
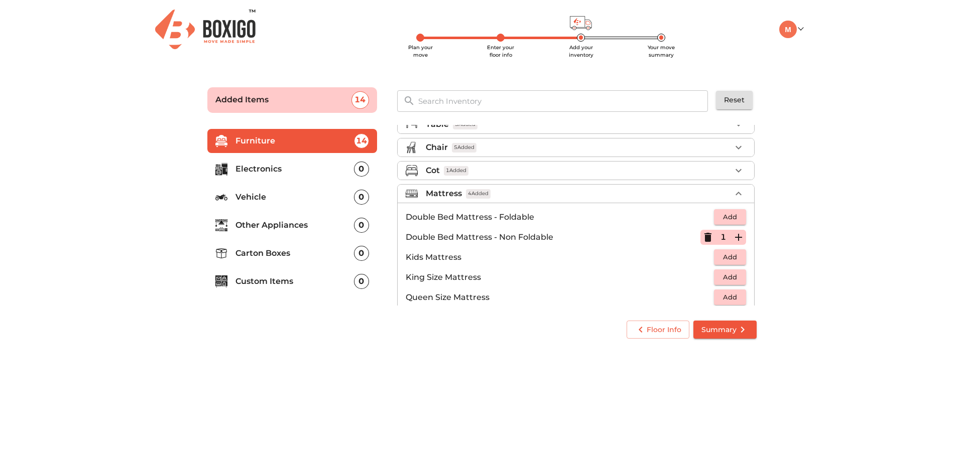
scroll to position [0, 0]
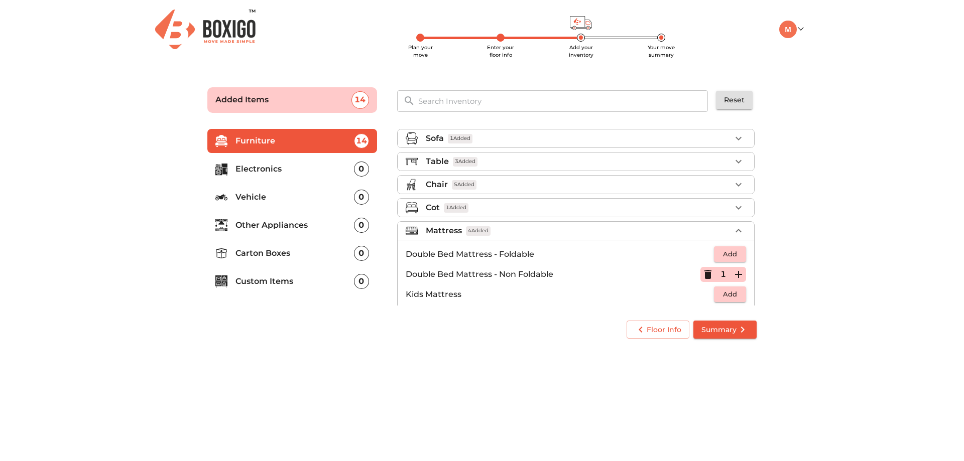
click at [733, 232] on icon "button" at bounding box center [738, 231] width 12 height 12
click at [738, 253] on icon "button" at bounding box center [738, 254] width 12 height 12
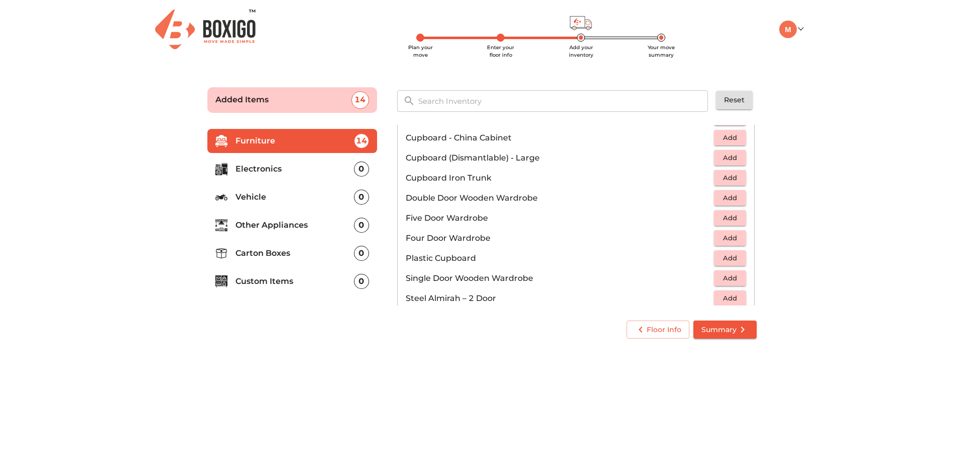
scroll to position [88, 0]
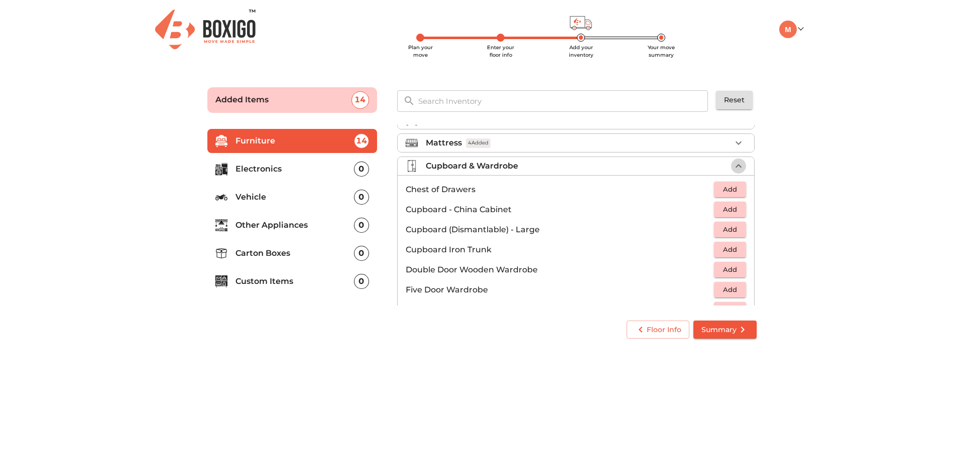
click at [732, 169] on icon "button" at bounding box center [738, 166] width 12 height 12
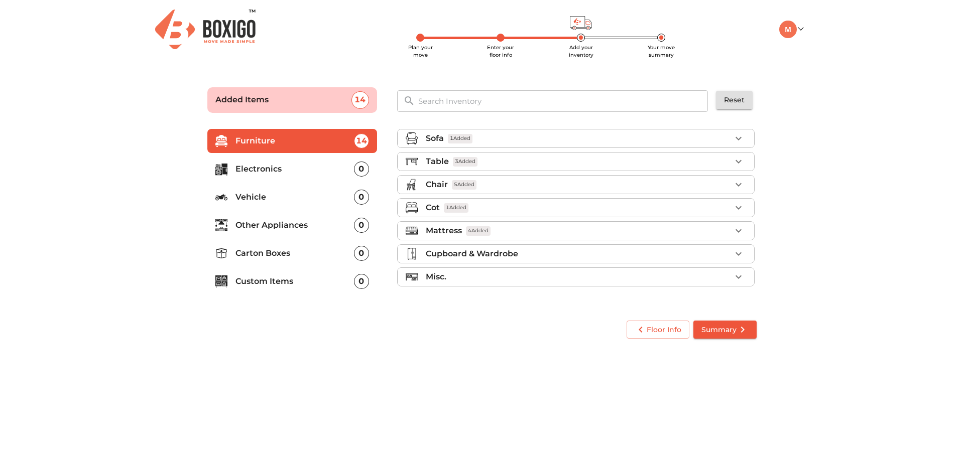
scroll to position [0, 0]
click at [739, 256] on icon "button" at bounding box center [738, 254] width 12 height 12
click at [740, 250] on button "button" at bounding box center [738, 253] width 15 height 15
click at [739, 276] on icon "button" at bounding box center [738, 277] width 12 height 12
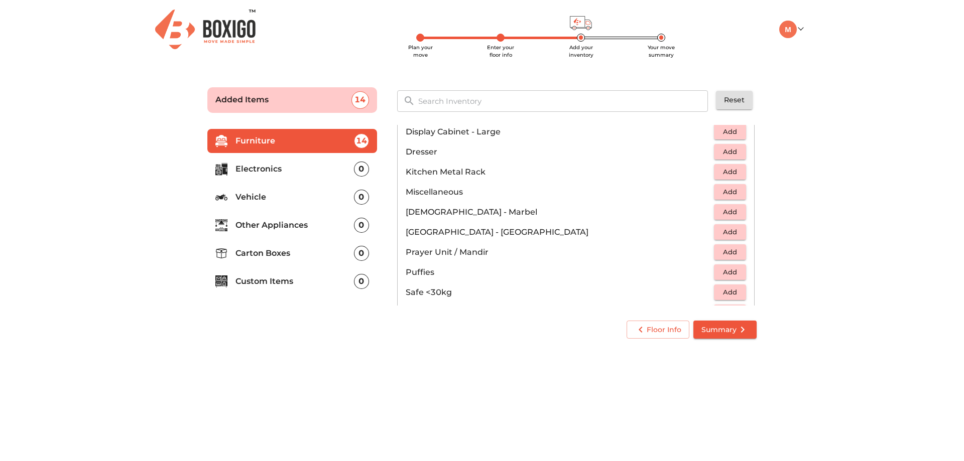
scroll to position [351, 0]
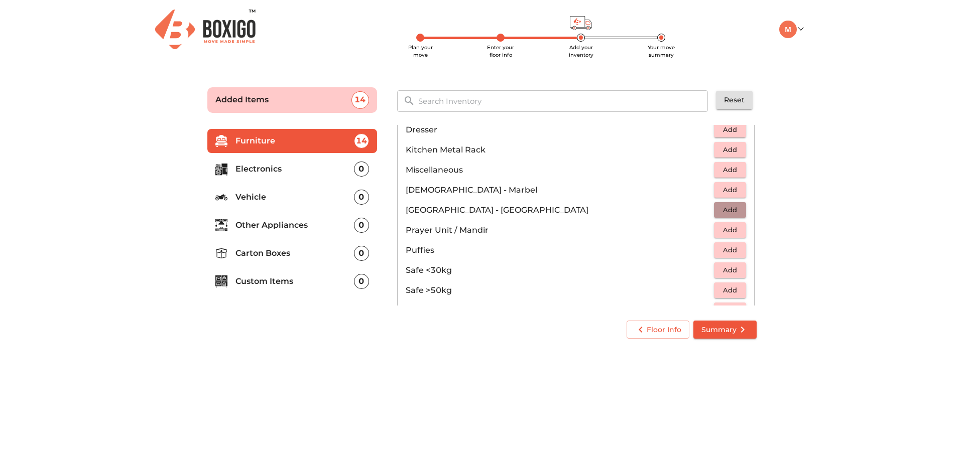
click at [734, 208] on span "Add" at bounding box center [730, 210] width 22 height 12
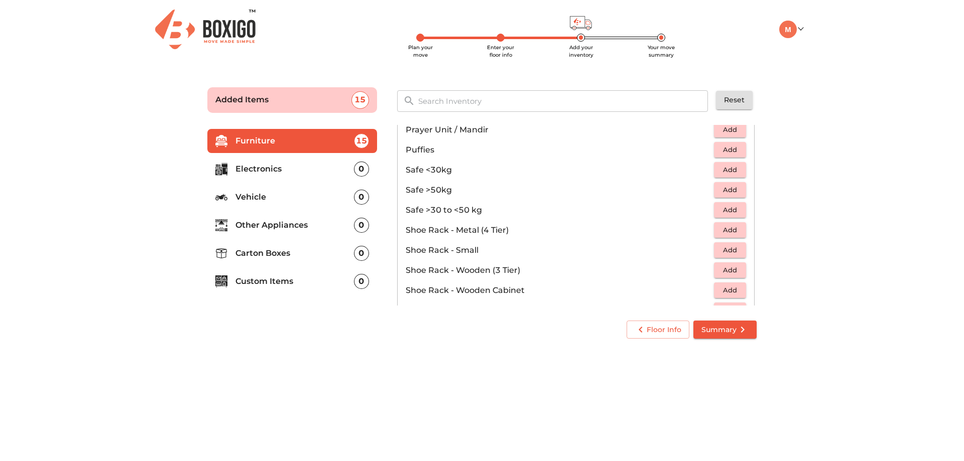
scroll to position [502, 0]
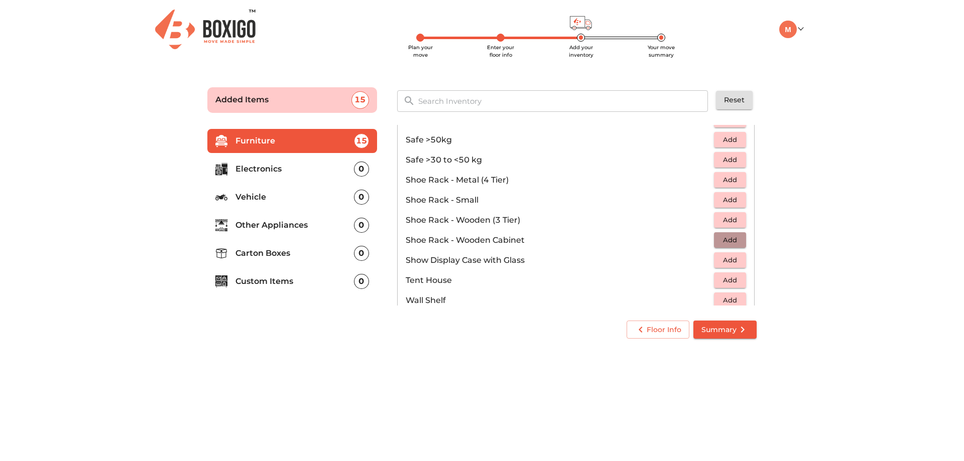
click at [721, 241] on span "Add" at bounding box center [730, 240] width 22 height 12
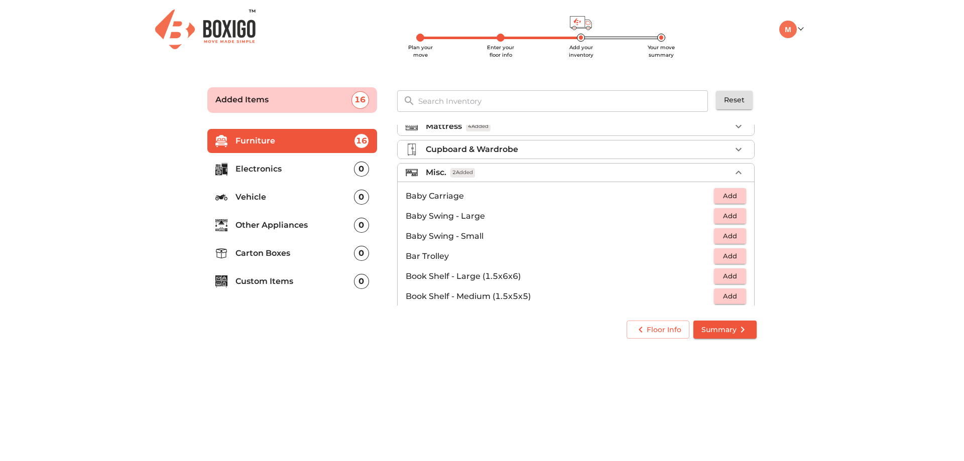
scroll to position [88, 0]
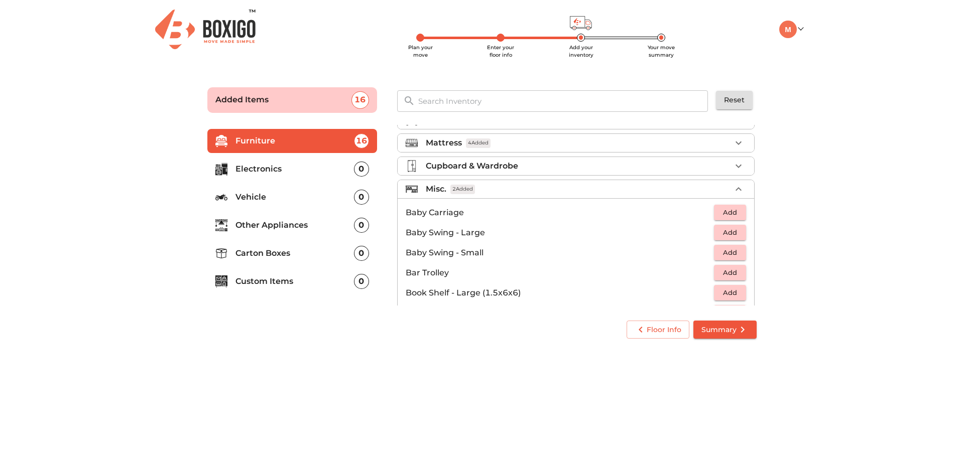
click at [722, 191] on div "Misc. 2 Added" at bounding box center [578, 189] width 305 height 12
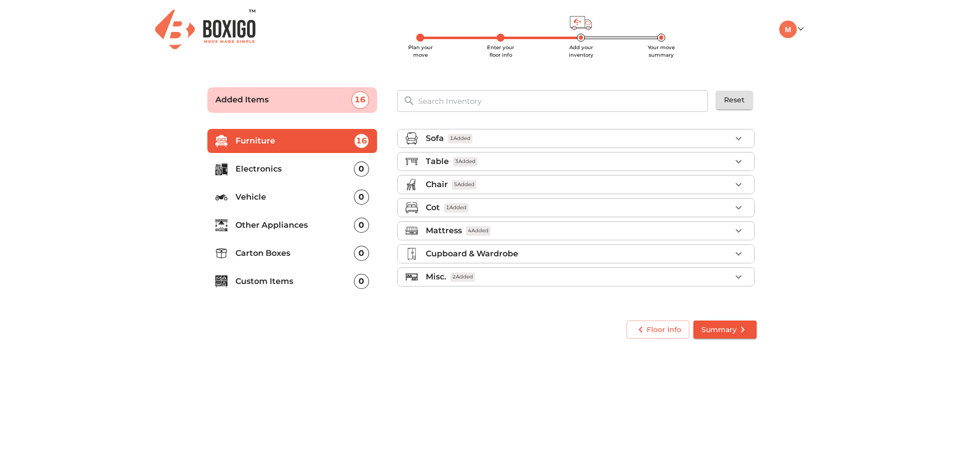
scroll to position [0, 0]
click at [516, 102] on input "text" at bounding box center [563, 101] width 303 height 22
click at [334, 162] on li "Electronics 0" at bounding box center [292, 169] width 170 height 24
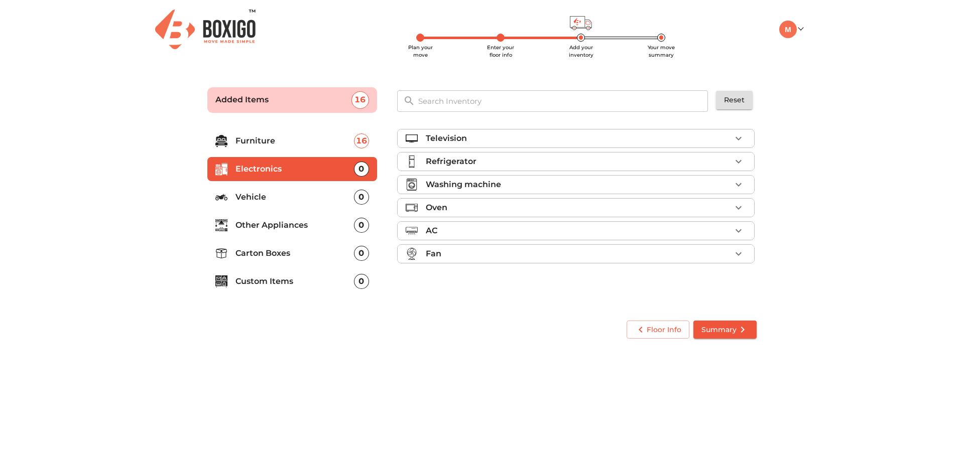
click at [462, 140] on p "Television" at bounding box center [446, 138] width 41 height 12
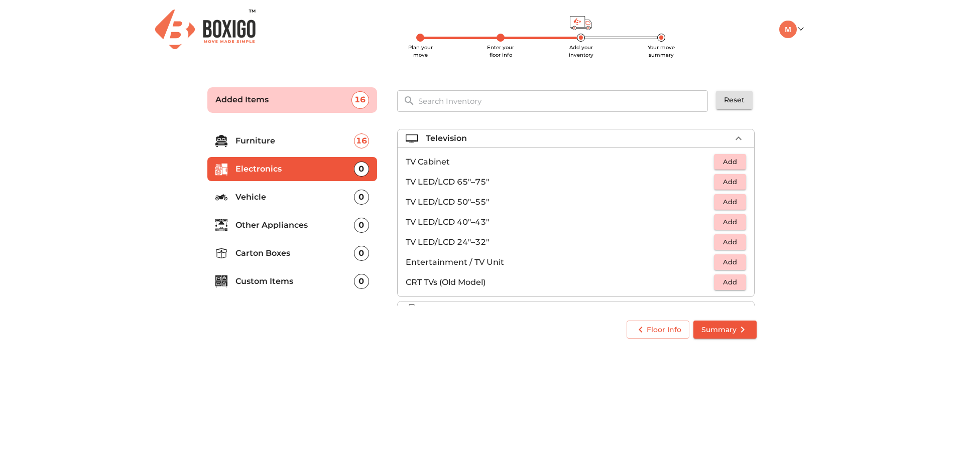
click at [722, 205] on span "Add" at bounding box center [730, 202] width 22 height 12
click at [724, 243] on span "Add" at bounding box center [730, 242] width 22 height 12
click at [731, 141] on button "button" at bounding box center [738, 138] width 15 height 15
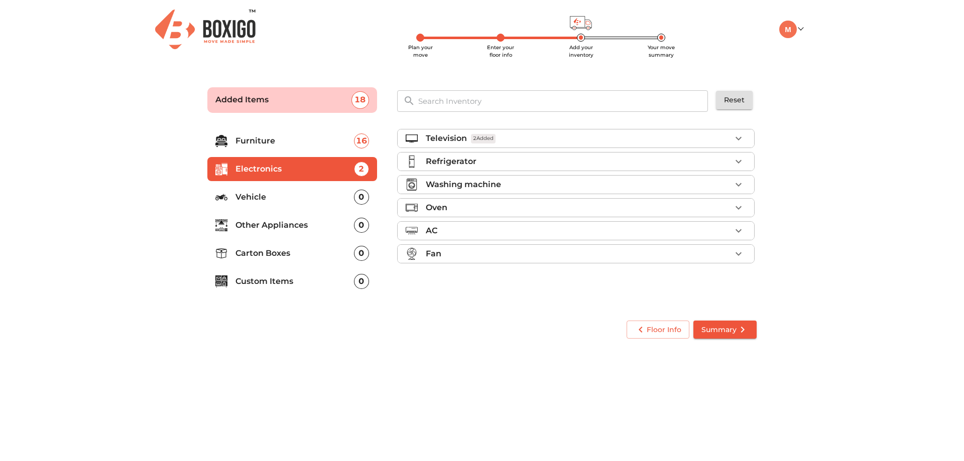
click at [717, 162] on div "Refrigerator" at bounding box center [578, 162] width 305 height 12
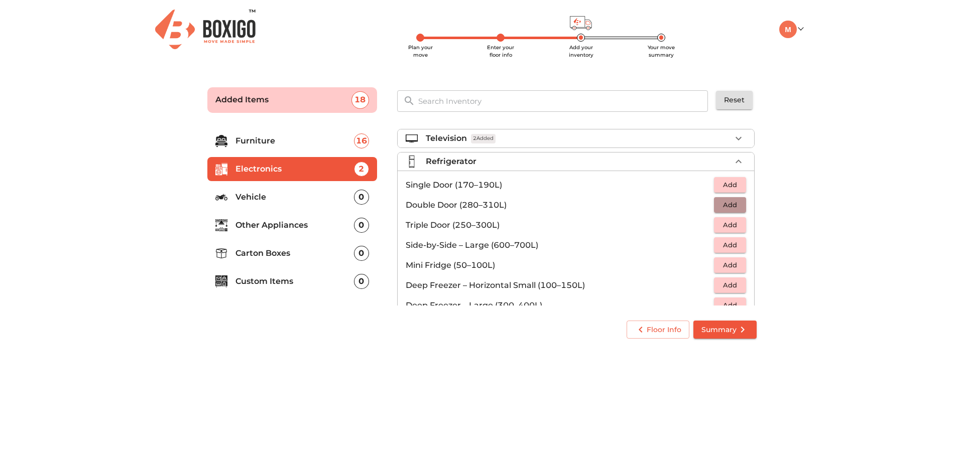
click at [719, 208] on span "Add" at bounding box center [730, 205] width 22 height 12
click at [703, 158] on div "Refrigerator 1 Added" at bounding box center [578, 162] width 305 height 12
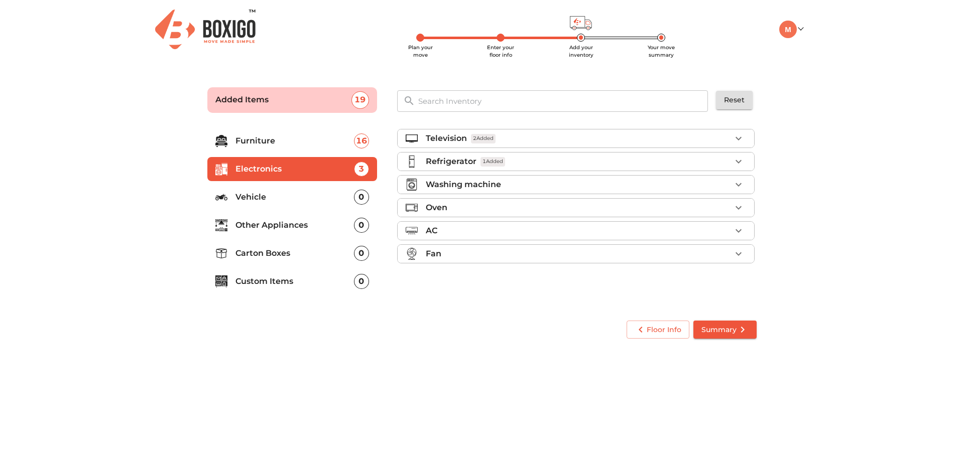
click at [570, 190] on div "Washing machine" at bounding box center [578, 185] width 305 height 12
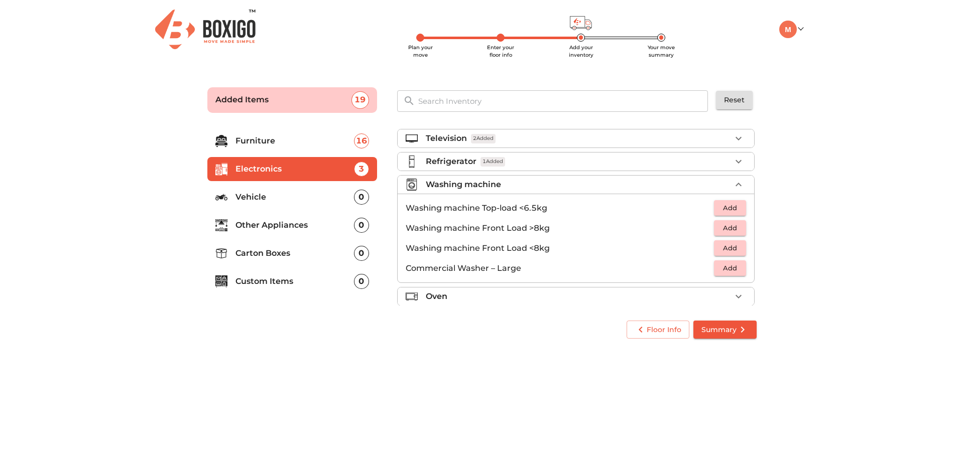
click at [719, 249] on span "Add" at bounding box center [730, 248] width 22 height 12
click at [718, 183] on div "Washing machine 1 Added" at bounding box center [578, 185] width 305 height 12
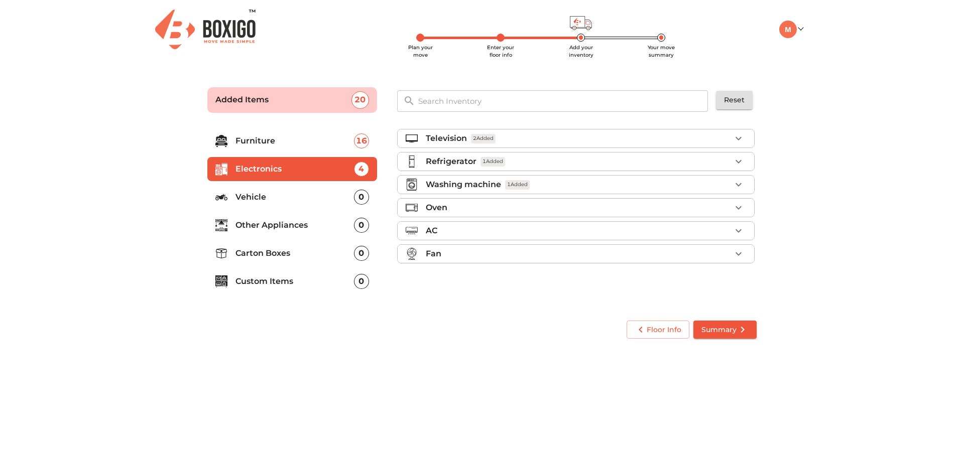
click at [689, 205] on div "Oven" at bounding box center [578, 208] width 305 height 12
click at [659, 234] on div "AC" at bounding box center [578, 231] width 305 height 12
click at [289, 194] on p "Vehicle" at bounding box center [294, 197] width 118 height 12
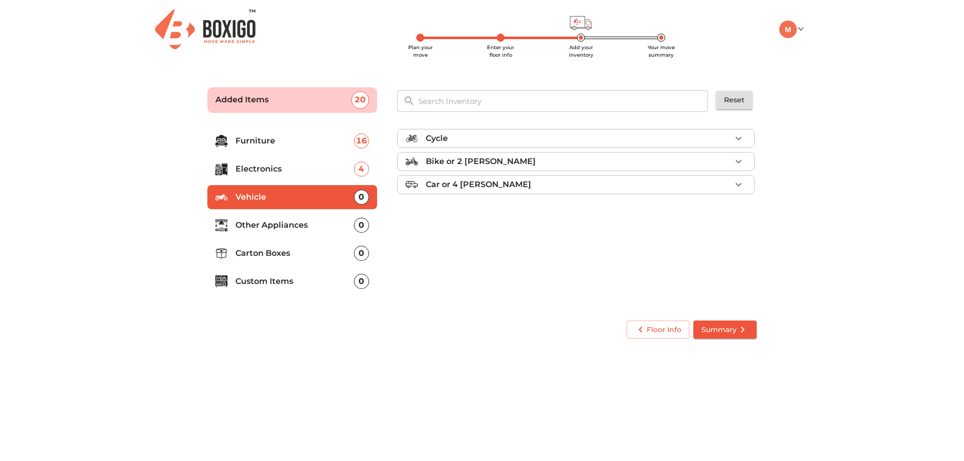
click at [301, 171] on p "Electronics" at bounding box center [294, 169] width 118 height 12
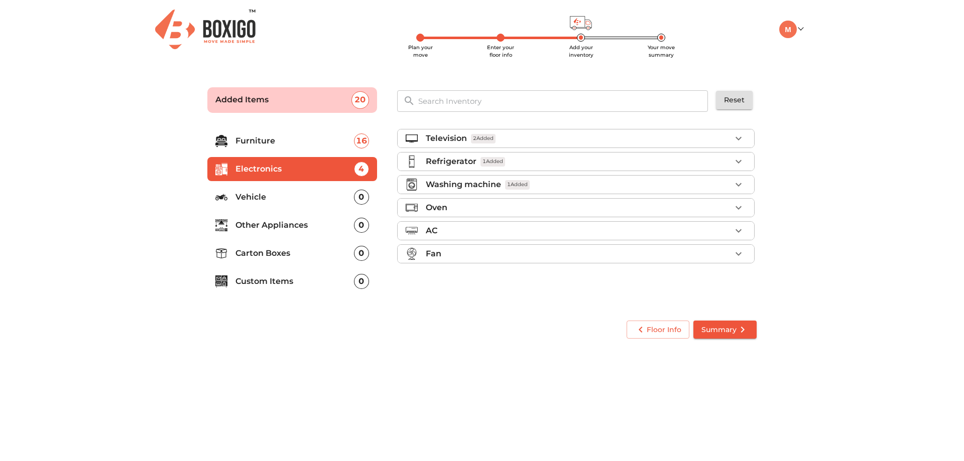
click at [273, 200] on p "Vehicle" at bounding box center [294, 197] width 118 height 12
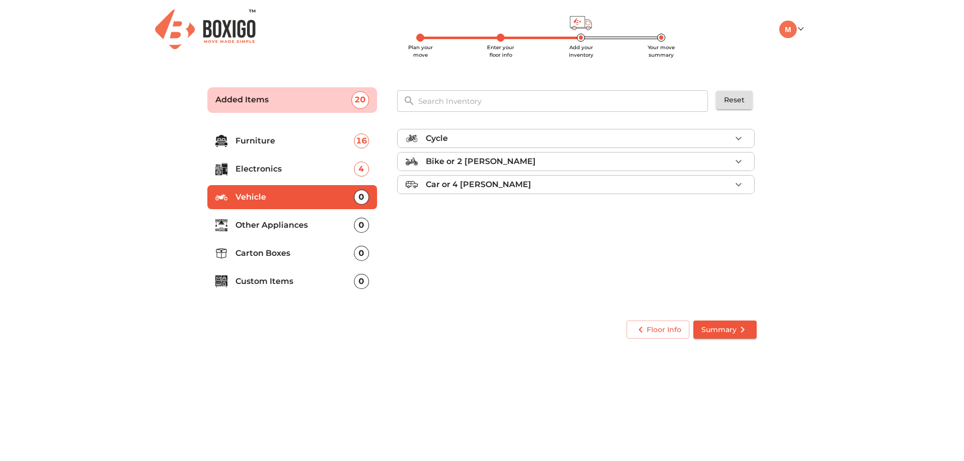
click at [293, 226] on p "Other Appliances" at bounding box center [294, 225] width 118 height 12
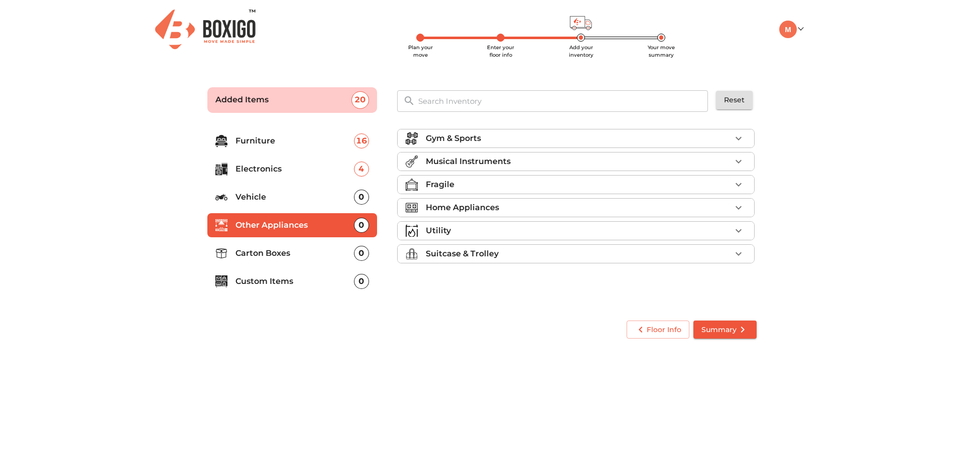
click at [493, 163] on p "Musical Instruments" at bounding box center [468, 162] width 85 height 12
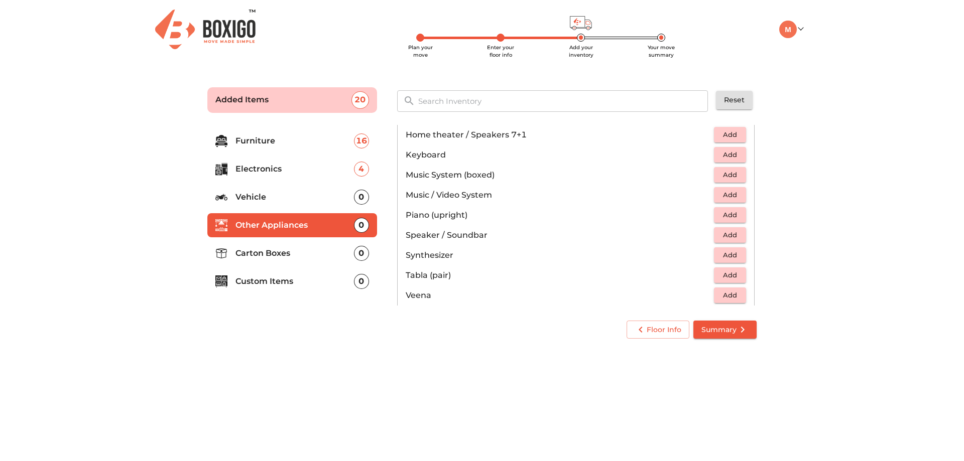
scroll to position [301, 0]
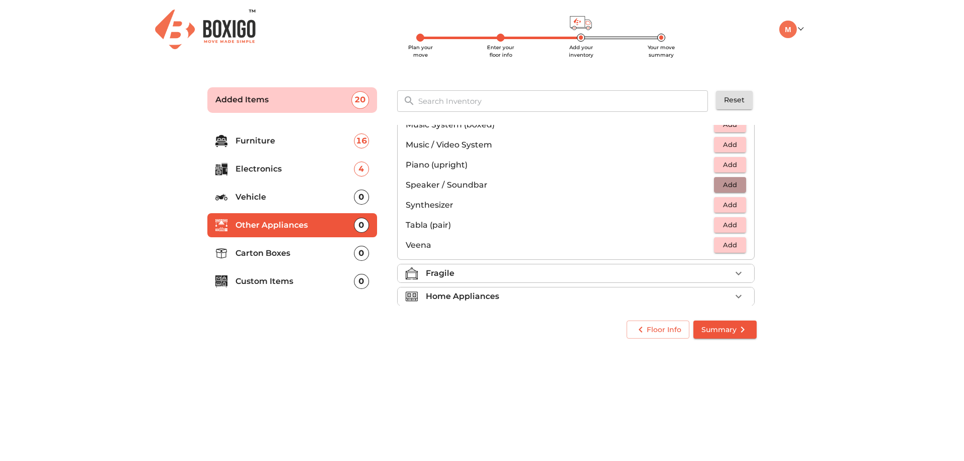
click at [728, 183] on span "Add" at bounding box center [730, 185] width 22 height 12
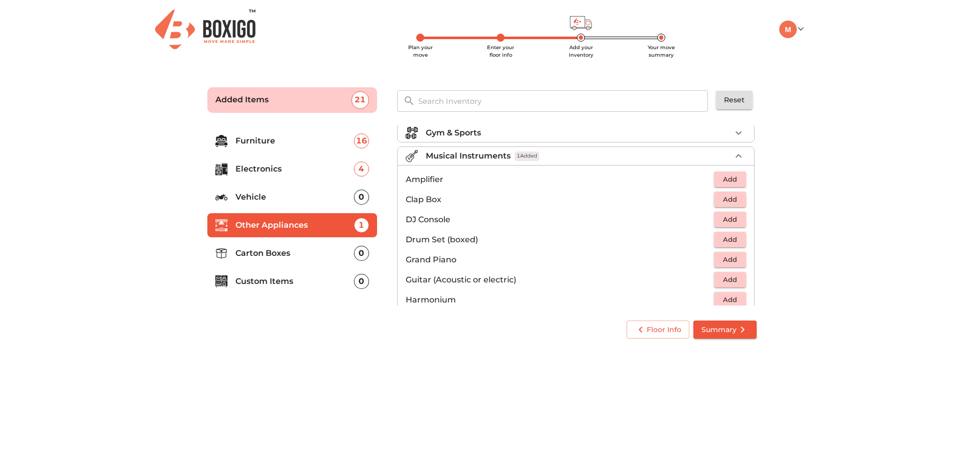
scroll to position [0, 0]
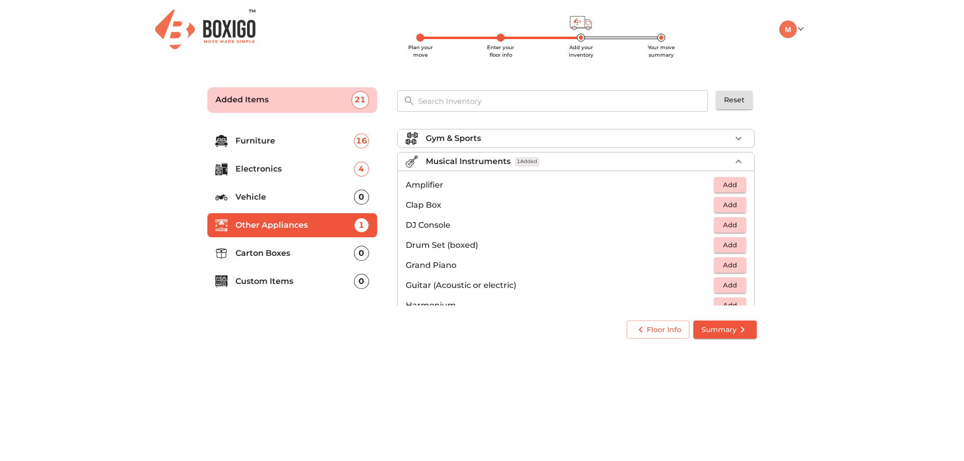
click at [506, 166] on p "Musical Instruments" at bounding box center [468, 162] width 85 height 12
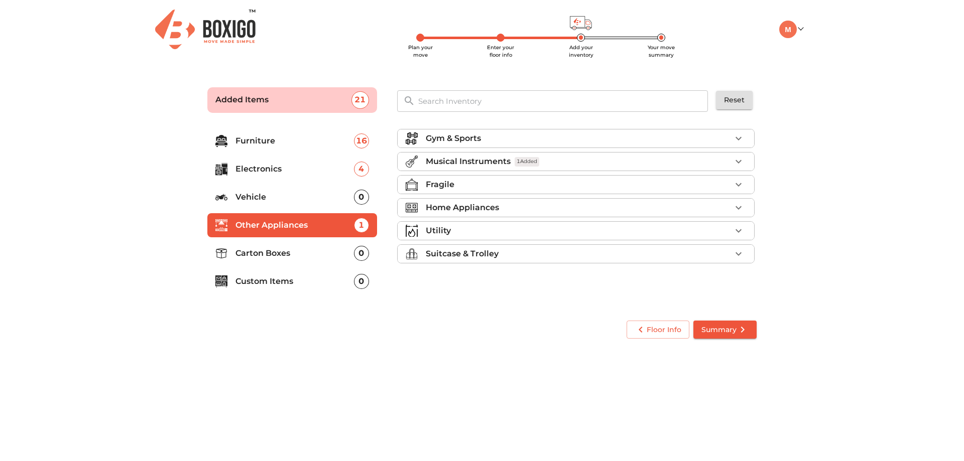
click at [499, 182] on div "Fragile" at bounding box center [578, 185] width 305 height 12
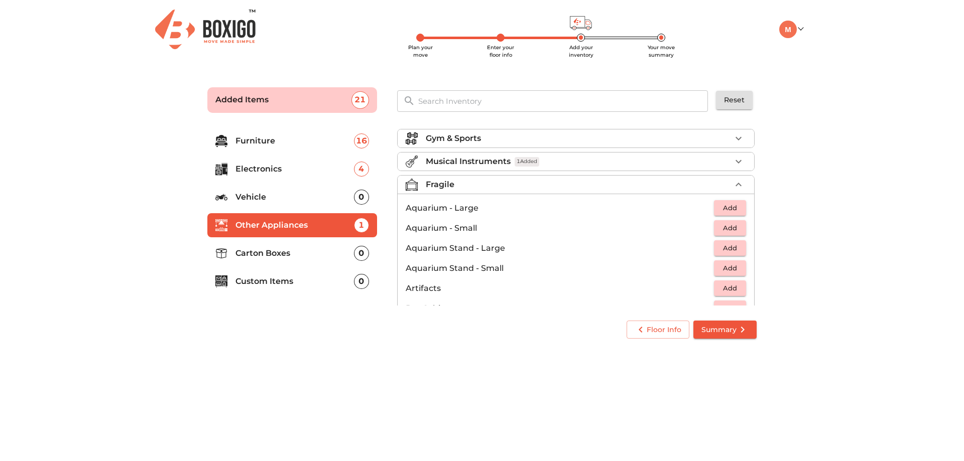
click at [533, 187] on div "Fragile" at bounding box center [578, 185] width 305 height 12
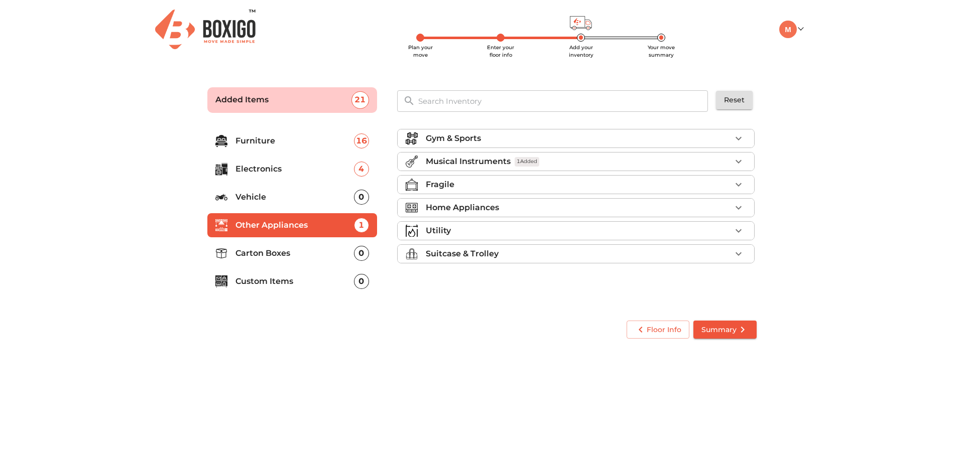
click at [526, 210] on div "Home Appliances" at bounding box center [578, 208] width 305 height 12
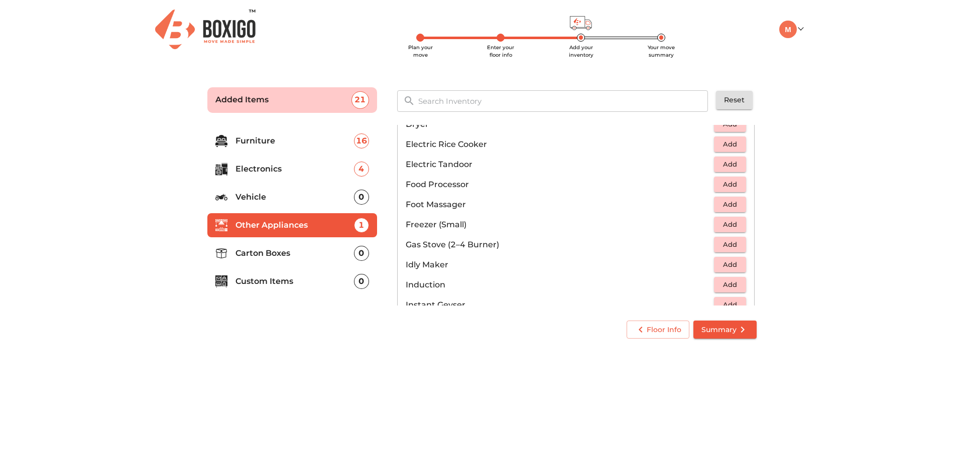
scroll to position [351, 0]
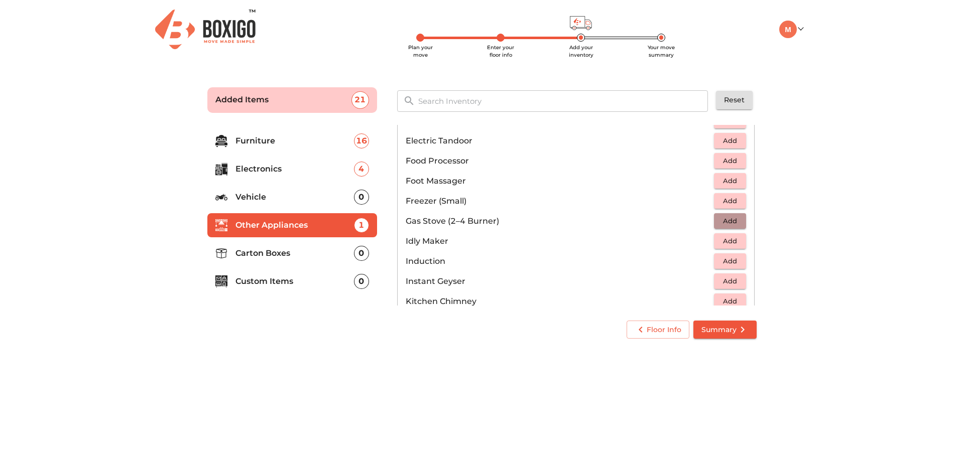
click at [727, 223] on span "Add" at bounding box center [730, 221] width 22 height 12
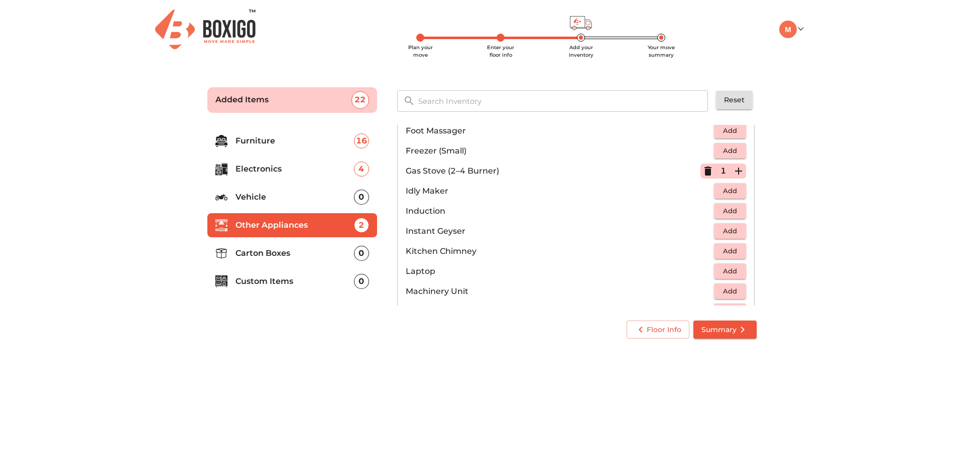
click at [714, 190] on button "Add" at bounding box center [730, 191] width 32 height 16
click at [727, 211] on span "Add" at bounding box center [730, 211] width 22 height 12
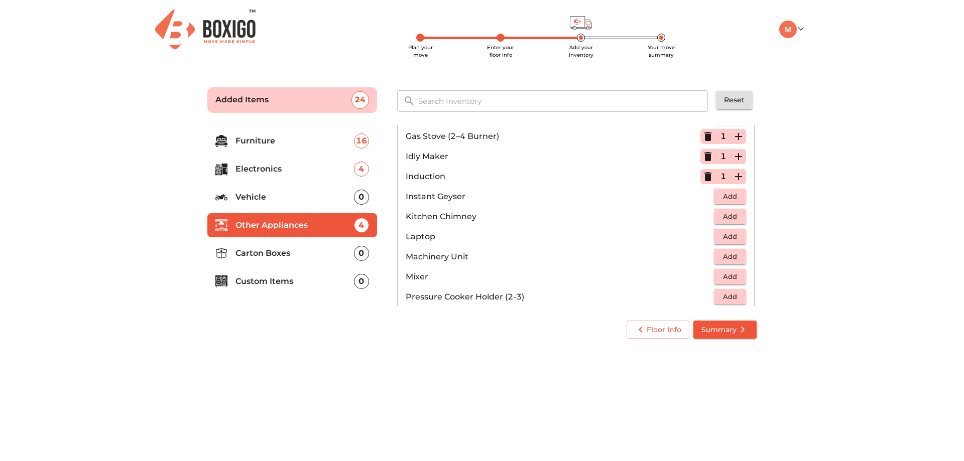
scroll to position [452, 0]
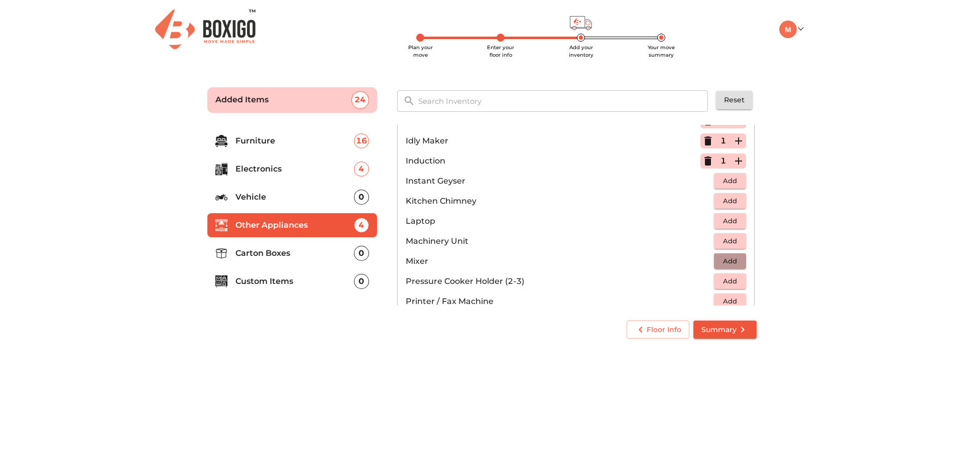
click at [719, 265] on span "Add" at bounding box center [730, 261] width 22 height 12
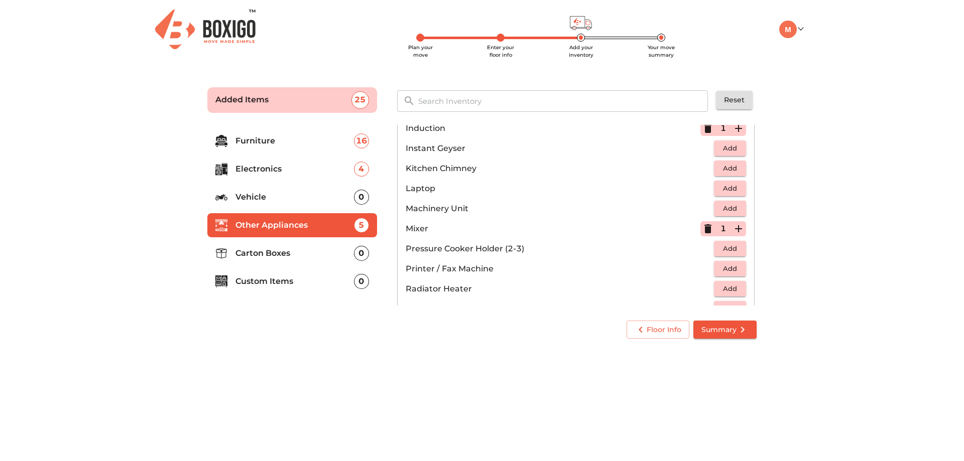
scroll to position [502, 0]
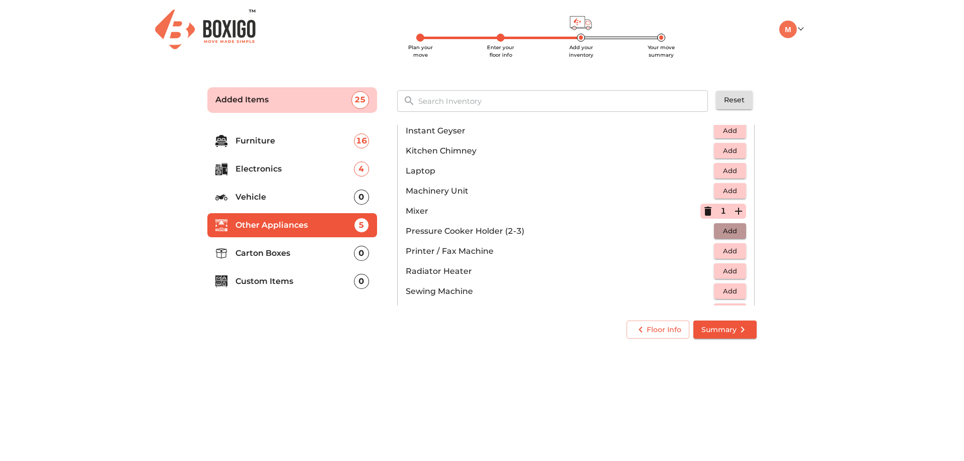
click at [719, 235] on span "Add" at bounding box center [730, 231] width 22 height 12
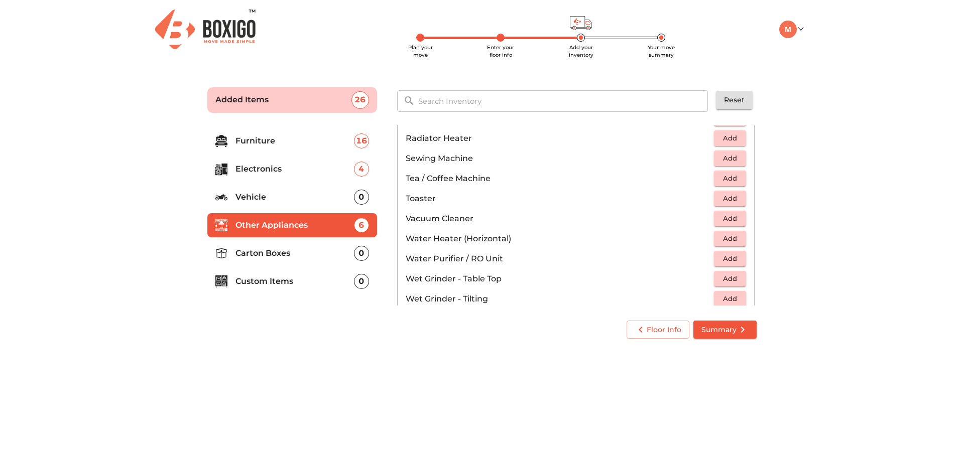
scroll to position [652, 0]
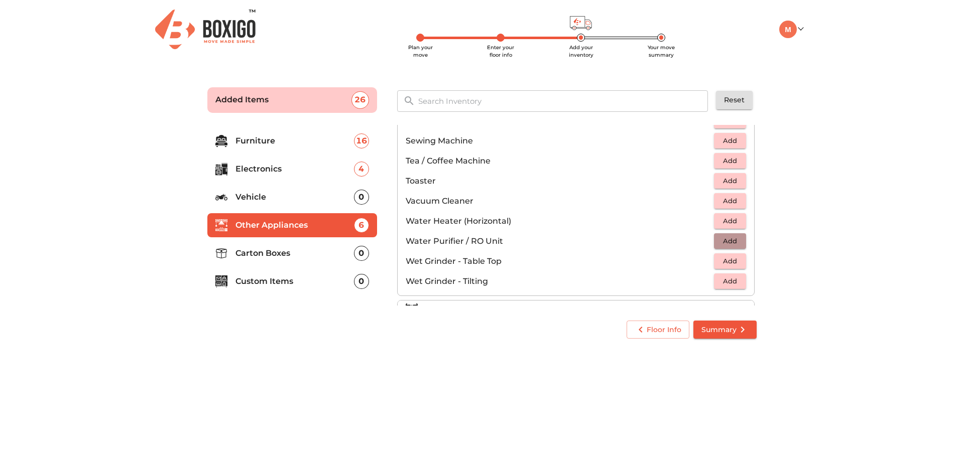
click at [720, 234] on button "Add" at bounding box center [730, 241] width 32 height 16
click at [721, 263] on span "Add" at bounding box center [730, 261] width 22 height 12
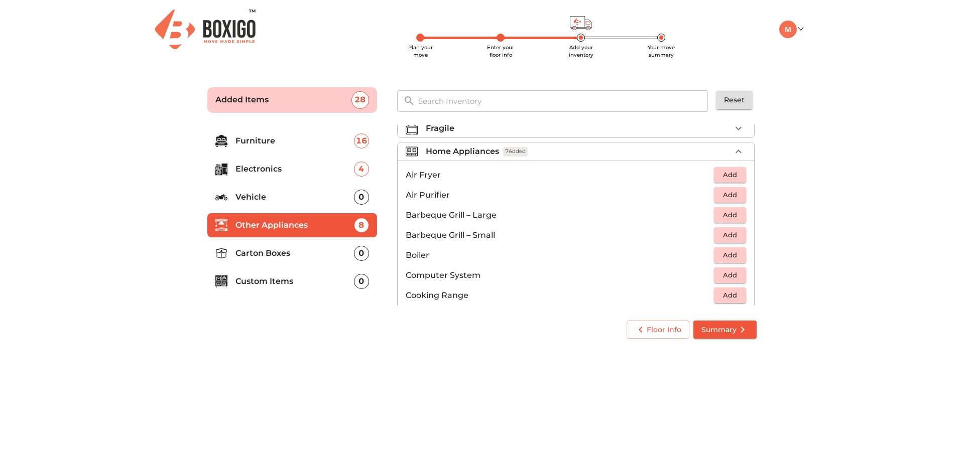
scroll to position [45, 0]
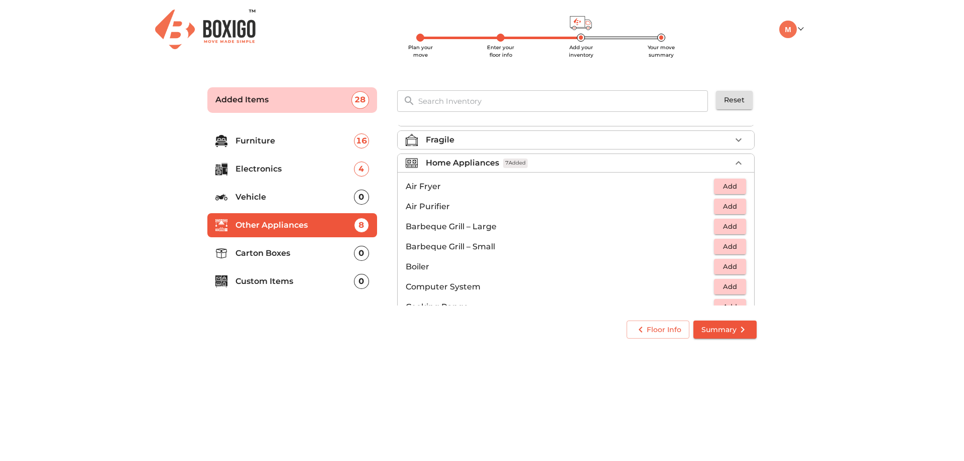
click at [621, 170] on li "Home Appliances 7 Added" at bounding box center [575, 163] width 356 height 18
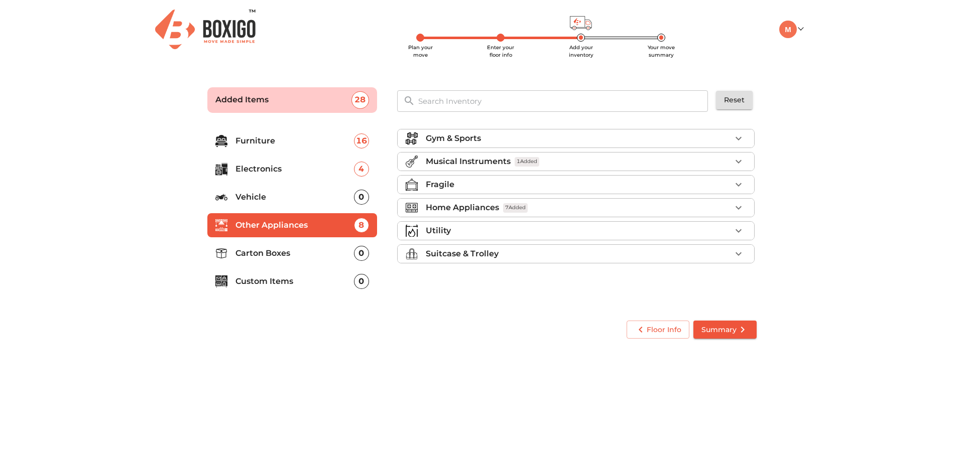
scroll to position [0, 0]
click at [508, 233] on div "Utility" at bounding box center [578, 231] width 305 height 12
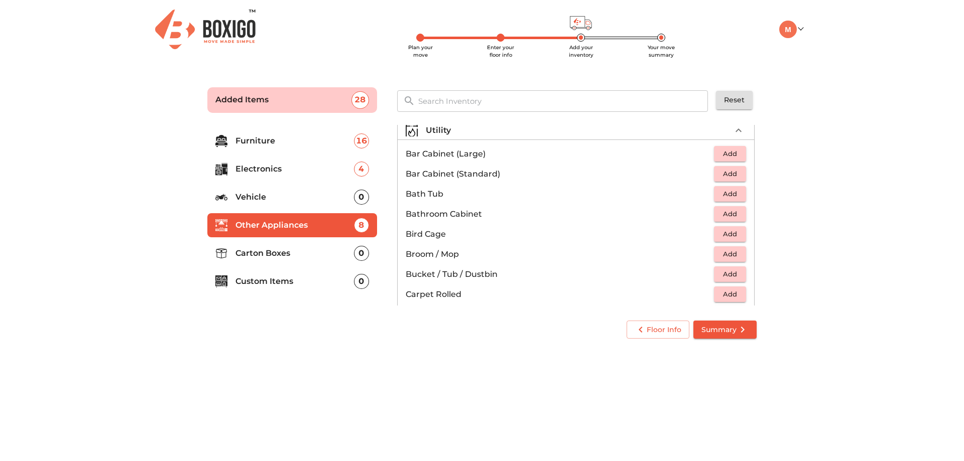
scroll to position [151, 0]
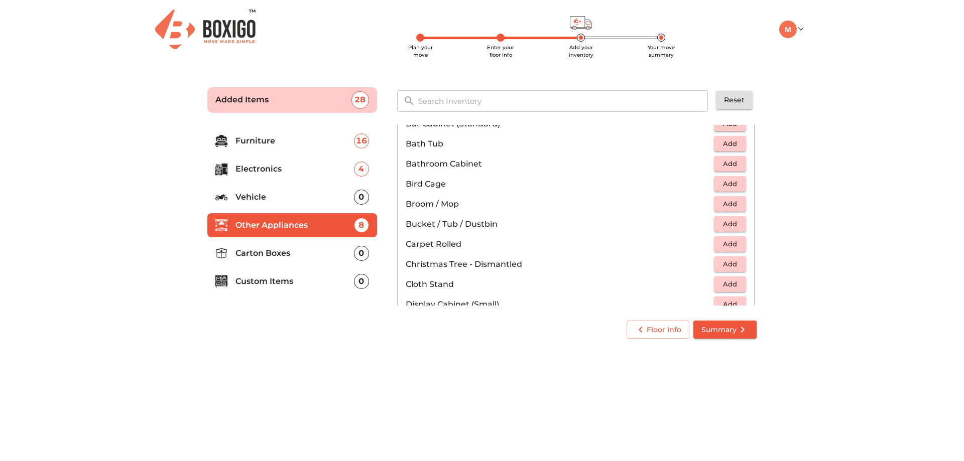
click at [723, 228] on span "Add" at bounding box center [730, 224] width 22 height 12
click at [735, 224] on icon "button" at bounding box center [738, 224] width 7 height 7
click at [702, 223] on icon "button" at bounding box center [708, 224] width 12 height 12
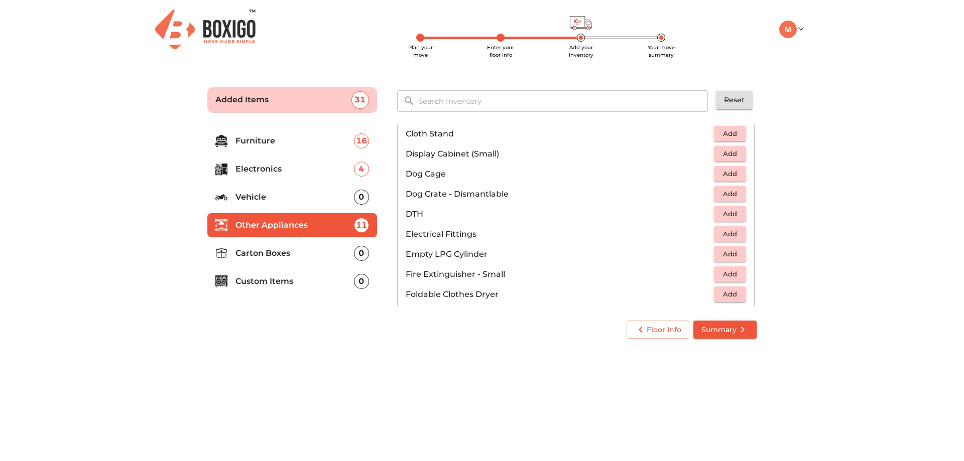
scroll to position [351, 0]
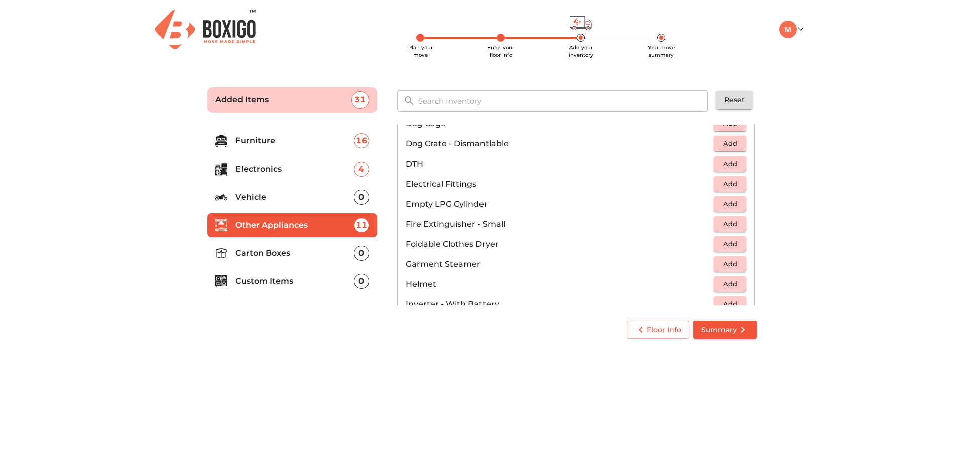
click at [720, 183] on span "Add" at bounding box center [730, 184] width 22 height 12
click at [730, 202] on span "Add" at bounding box center [730, 204] width 22 height 12
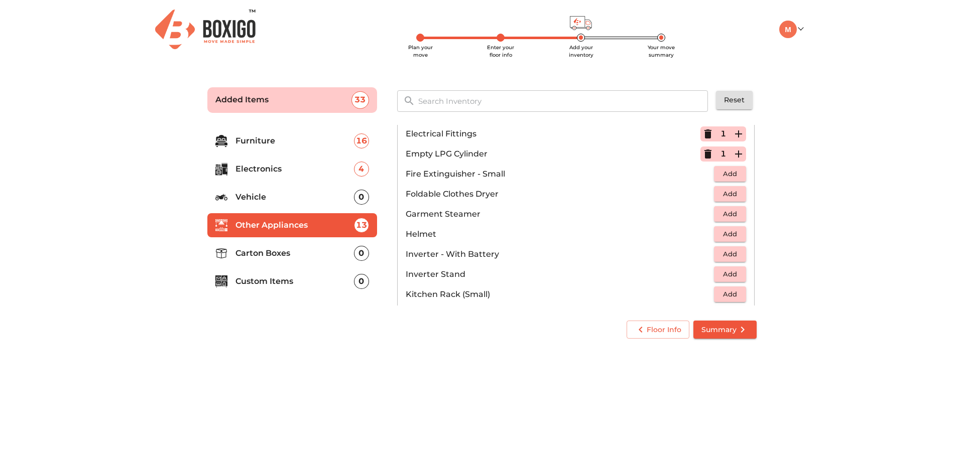
click at [728, 240] on button "Add" at bounding box center [730, 234] width 32 height 16
click at [735, 234] on icon "button" at bounding box center [738, 234] width 7 height 7
click at [730, 257] on span "Add" at bounding box center [730, 254] width 22 height 12
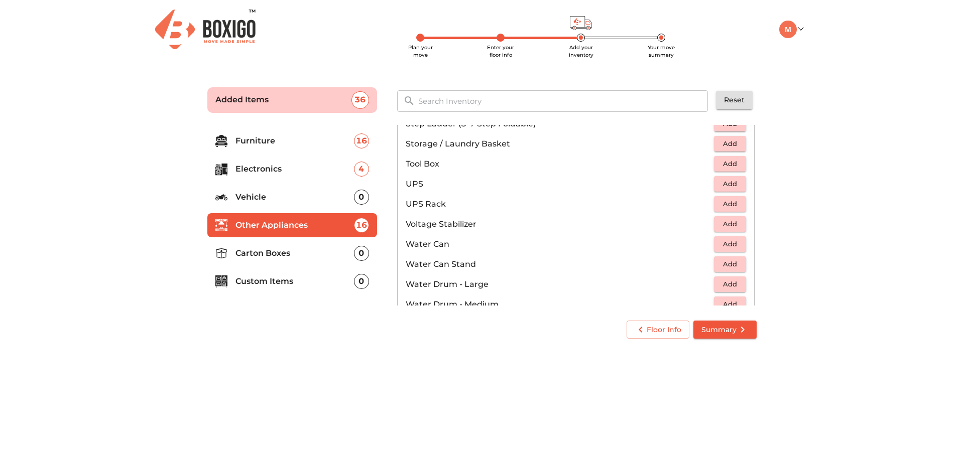
scroll to position [703, 0]
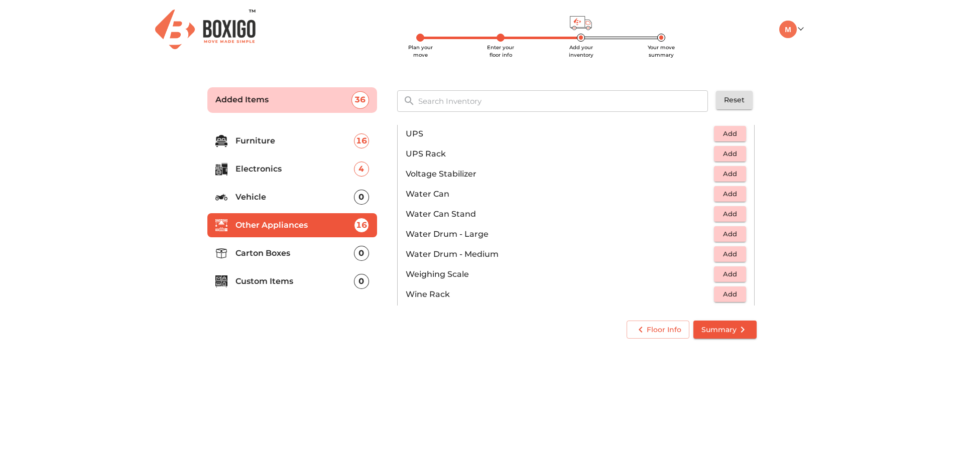
click at [719, 174] on span "Add" at bounding box center [730, 174] width 22 height 12
click at [735, 174] on icon "button" at bounding box center [738, 174] width 7 height 7
click at [726, 189] on span "Add" at bounding box center [730, 194] width 22 height 12
click at [737, 214] on button "Add" at bounding box center [730, 214] width 32 height 16
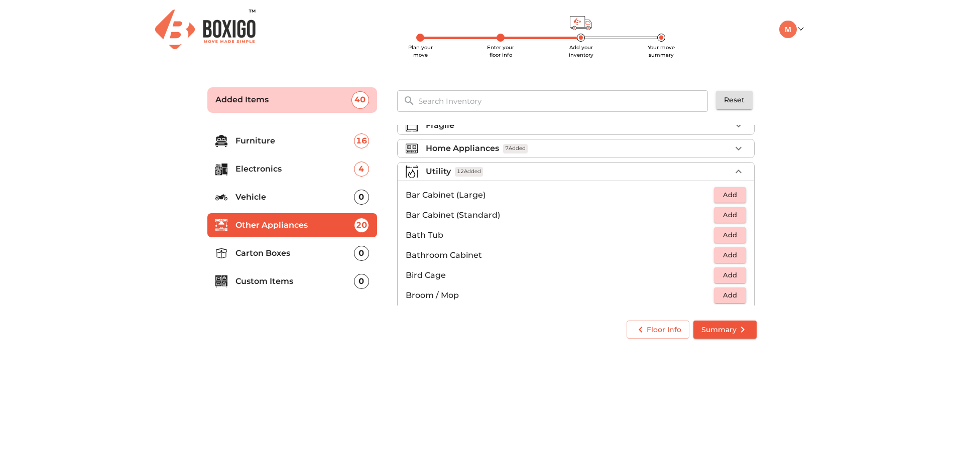
scroll to position [0, 0]
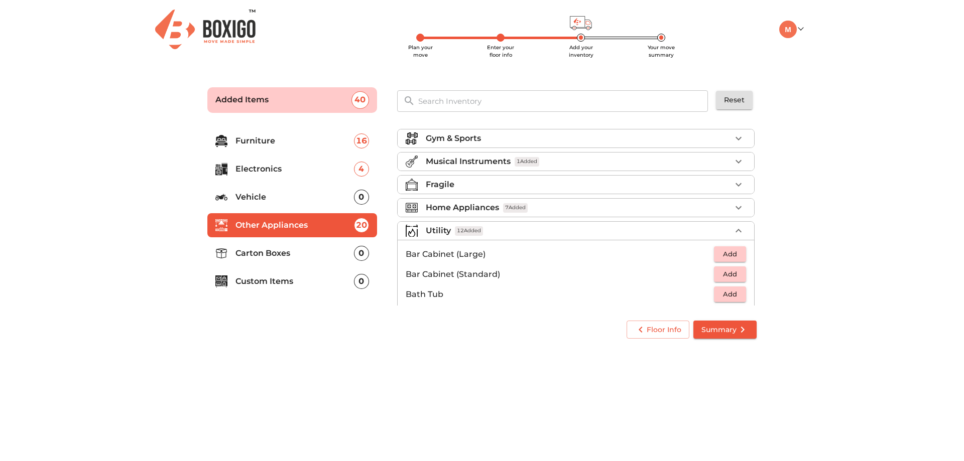
click at [640, 236] on div "Utility 12 Added" at bounding box center [578, 231] width 305 height 12
click at [505, 256] on div "Suitcase & Trolley" at bounding box center [578, 254] width 305 height 12
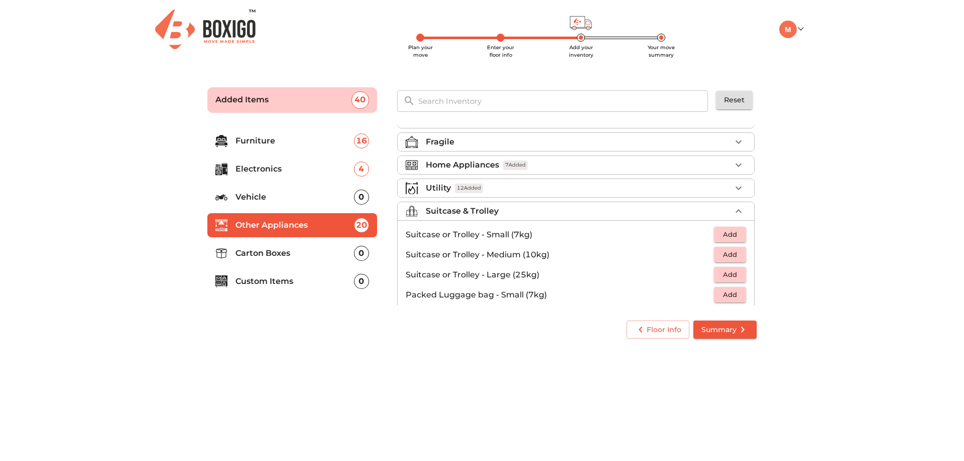
scroll to position [115, 0]
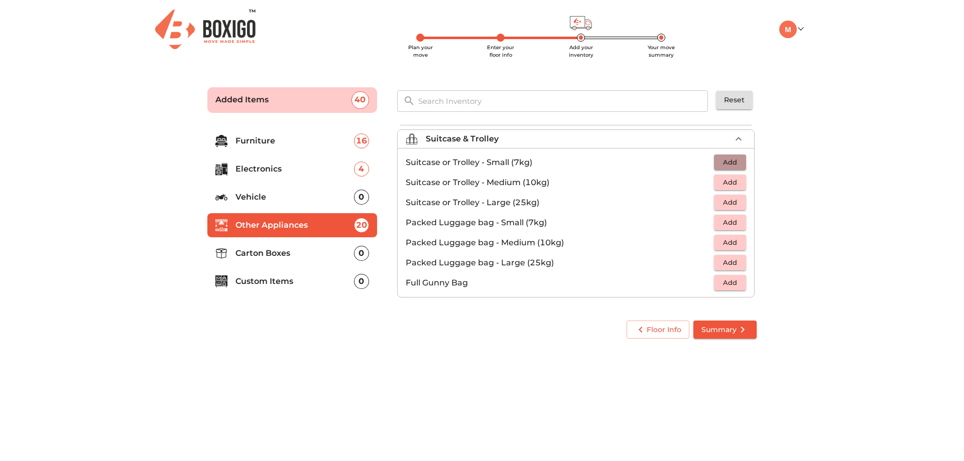
click at [725, 159] on span "Add" at bounding box center [730, 163] width 22 height 12
click at [726, 183] on span "Add" at bounding box center [730, 183] width 22 height 12
click at [722, 199] on span "Add" at bounding box center [730, 203] width 22 height 12
click at [652, 143] on div "Suitcase & Trolley 3 Added" at bounding box center [578, 139] width 305 height 12
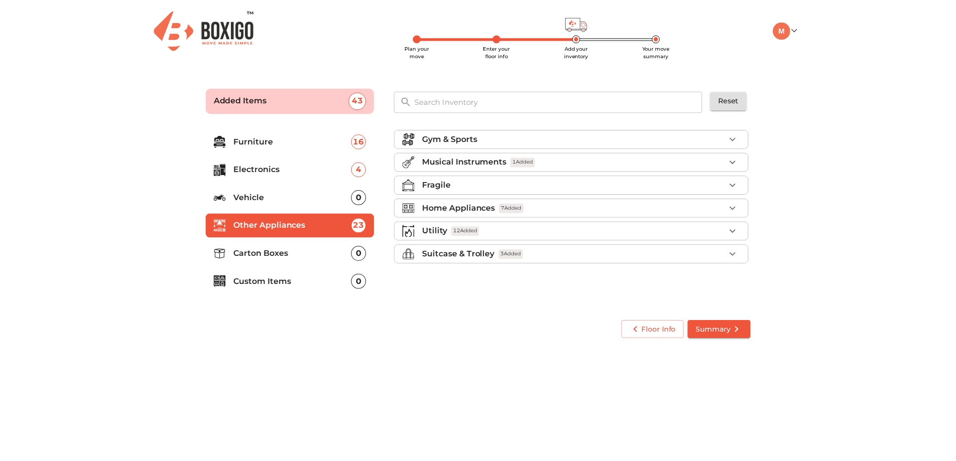
scroll to position [0, 0]
click at [328, 246] on li "Carton Boxes 0" at bounding box center [292, 253] width 170 height 24
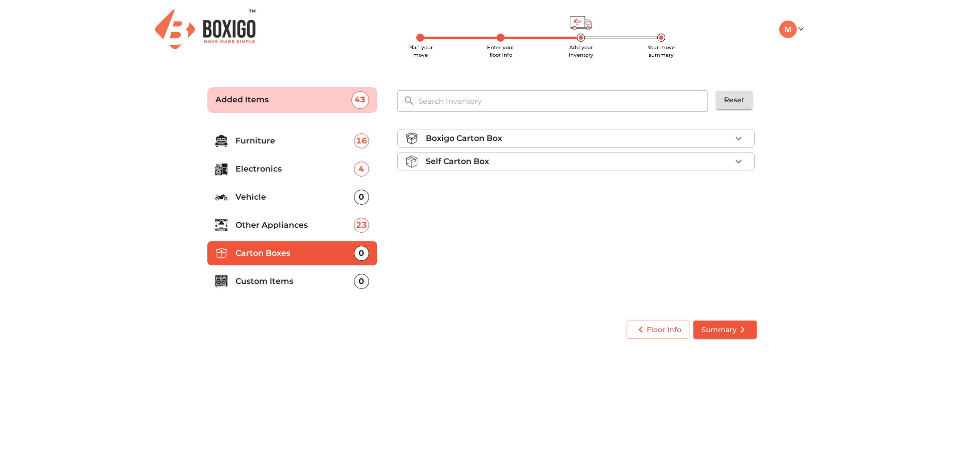
click at [737, 137] on icon "button" at bounding box center [738, 138] width 12 height 12
click at [736, 160] on span "Add" at bounding box center [730, 162] width 22 height 12
click at [736, 160] on icon "button" at bounding box center [738, 162] width 12 height 12
click at [736, 161] on icon "button" at bounding box center [738, 162] width 12 height 12
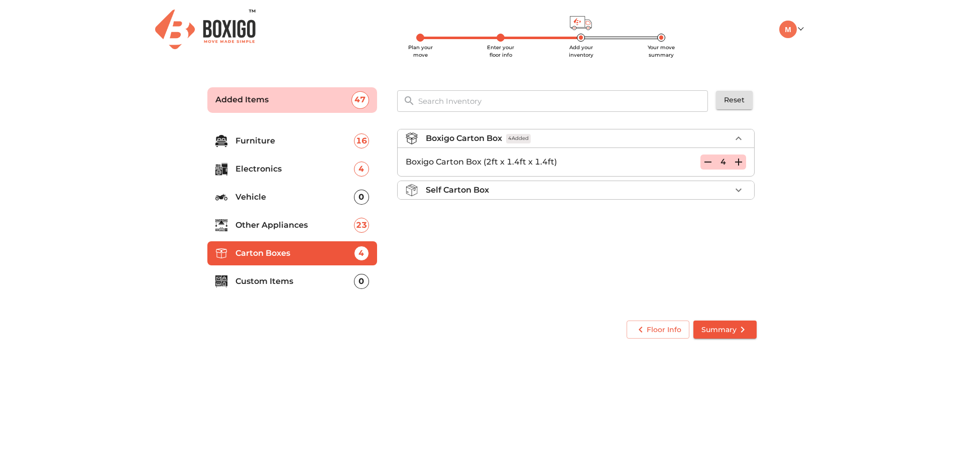
click at [736, 161] on icon "button" at bounding box center [738, 162] width 12 height 12
click at [737, 163] on icon "button" at bounding box center [738, 162] width 12 height 12
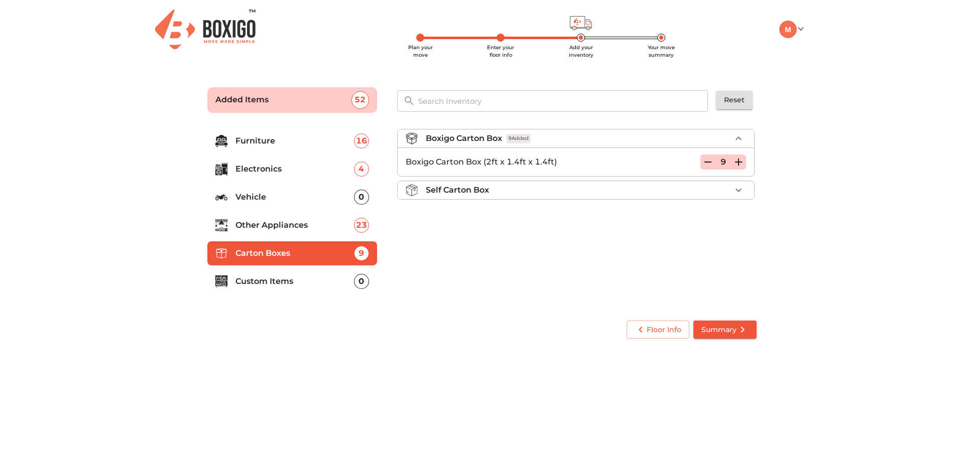
click at [737, 163] on icon "button" at bounding box center [738, 162] width 12 height 12
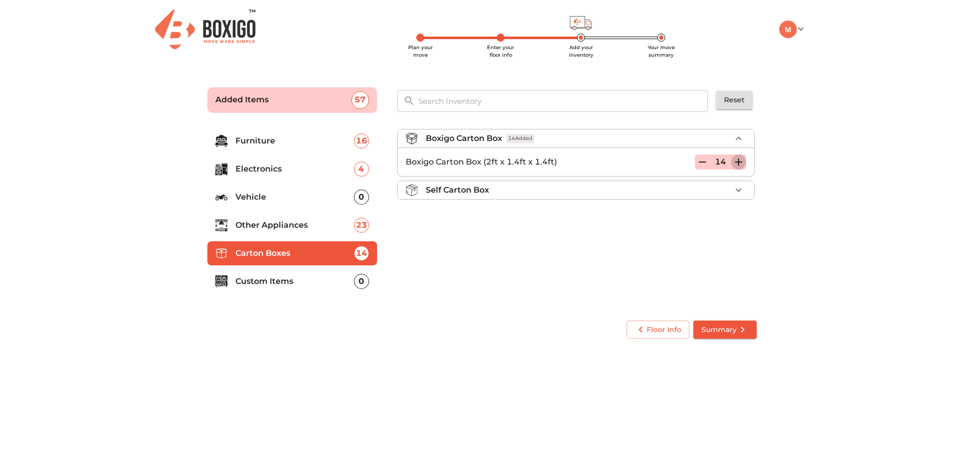
click at [737, 163] on icon "button" at bounding box center [738, 162] width 12 height 12
click at [738, 187] on icon "button" at bounding box center [738, 190] width 12 height 12
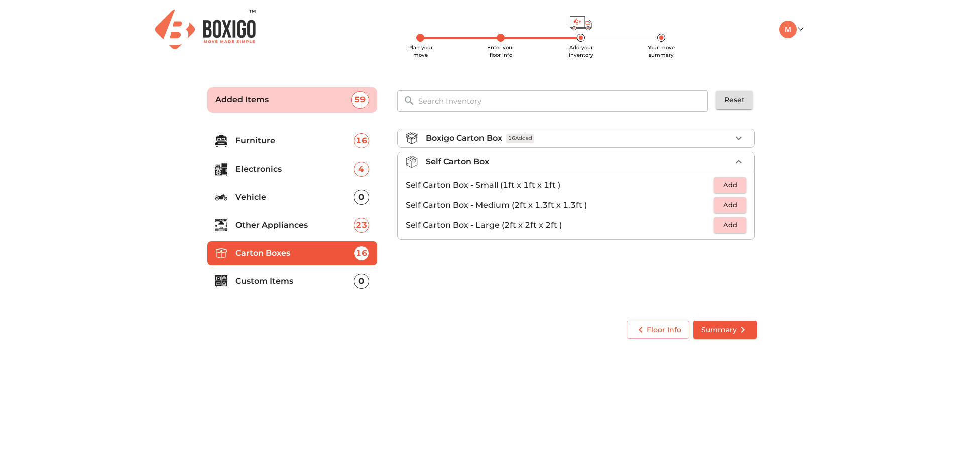
click at [729, 181] on span "Add" at bounding box center [730, 185] width 22 height 12
click at [736, 187] on icon "button" at bounding box center [738, 185] width 12 height 12
click at [702, 185] on icon "button" at bounding box center [708, 185] width 12 height 12
click at [739, 166] on icon "button" at bounding box center [738, 162] width 12 height 12
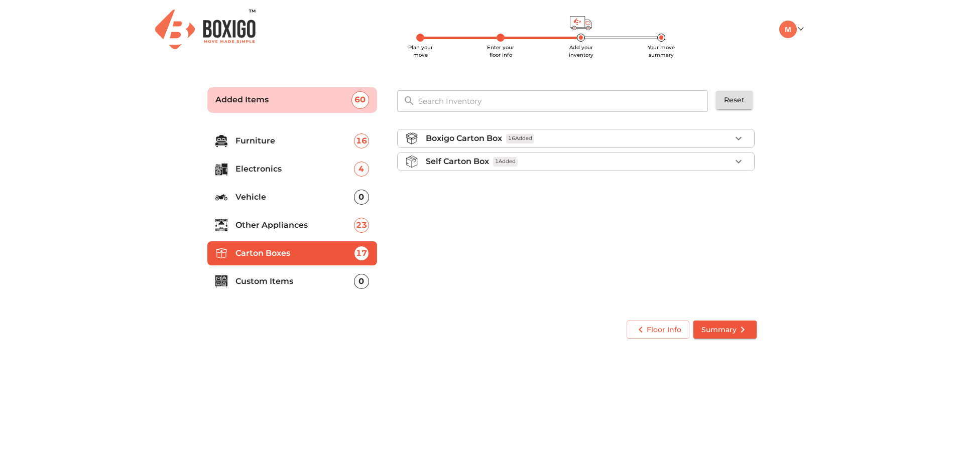
click at [285, 276] on p "Custom Items" at bounding box center [294, 282] width 118 height 12
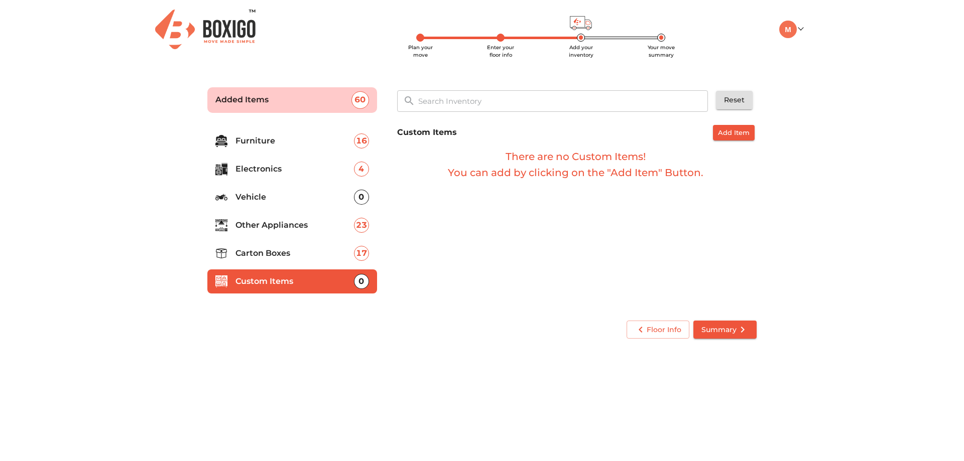
click at [738, 324] on icon "submit" at bounding box center [742, 330] width 12 height 12
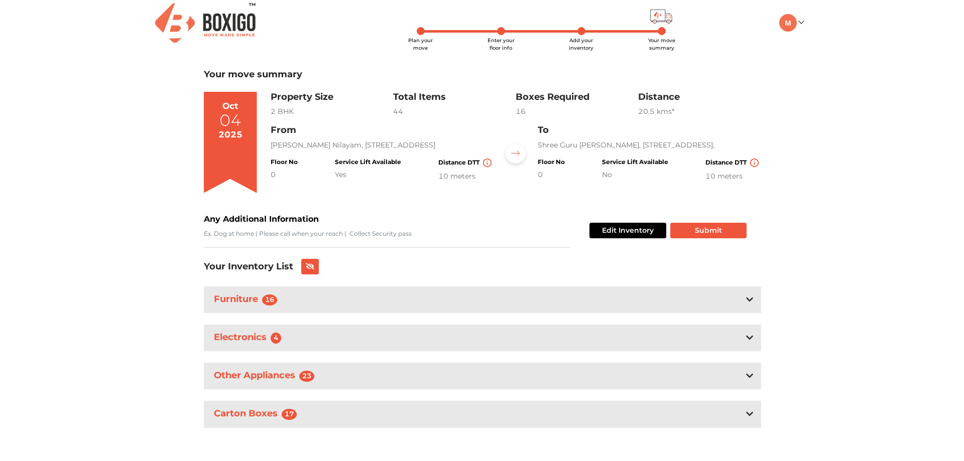
scroll to position [9, 0]
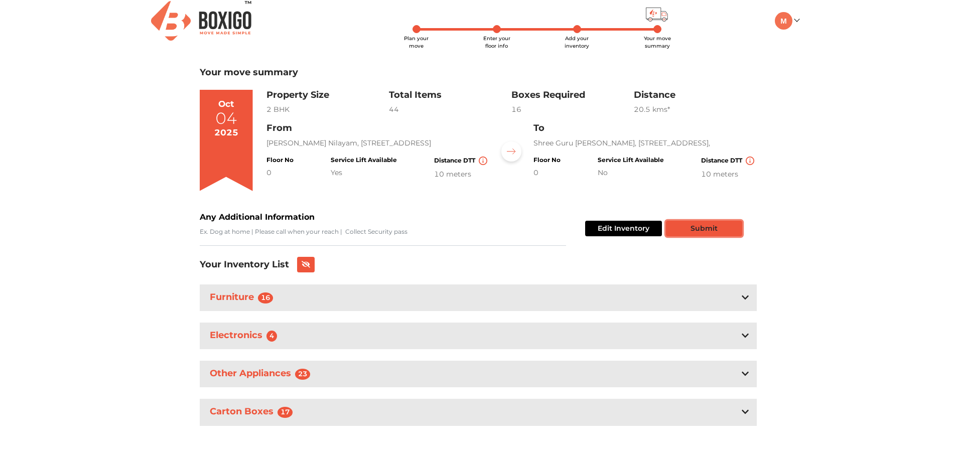
click at [720, 226] on button "Submit" at bounding box center [704, 229] width 76 height 16
